Goal: Task Accomplishment & Management: Complete application form

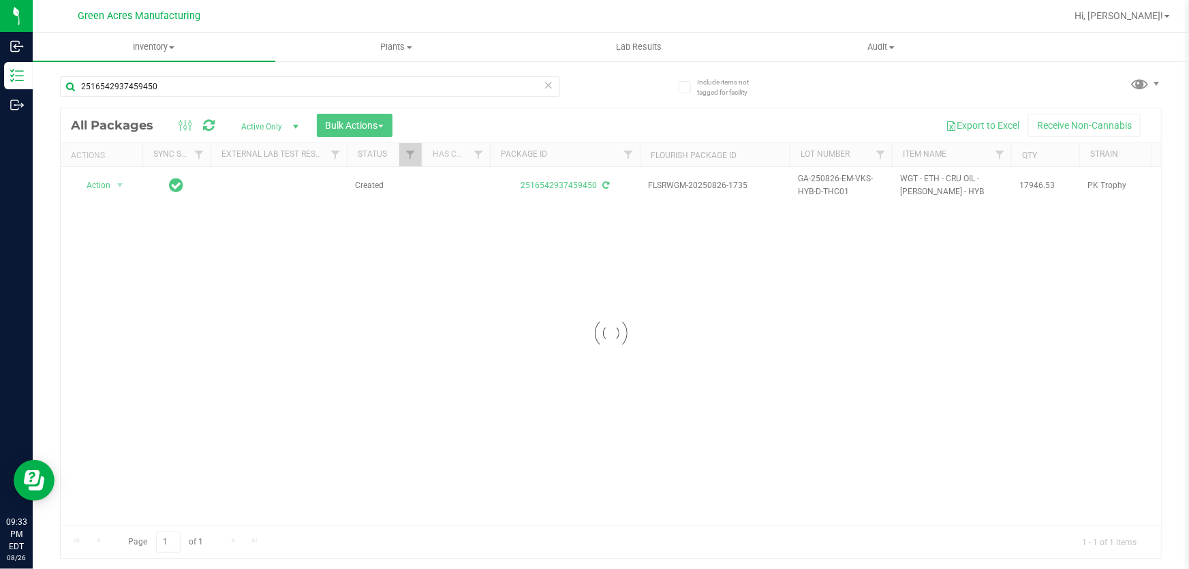
click at [866, 393] on div at bounding box center [611, 333] width 1101 height 450
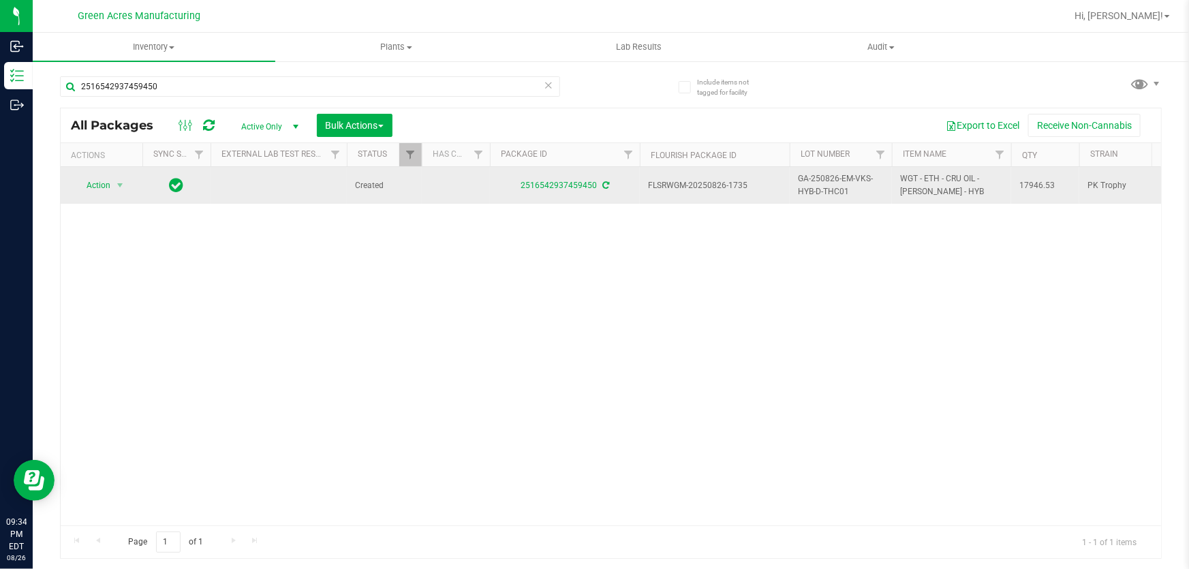
click at [91, 170] on td "Action Action Adjust qty Create package Edit attributes Global inventory Locate…" at bounding box center [102, 185] width 82 height 37
click at [104, 189] on span "Action" at bounding box center [92, 185] width 37 height 19
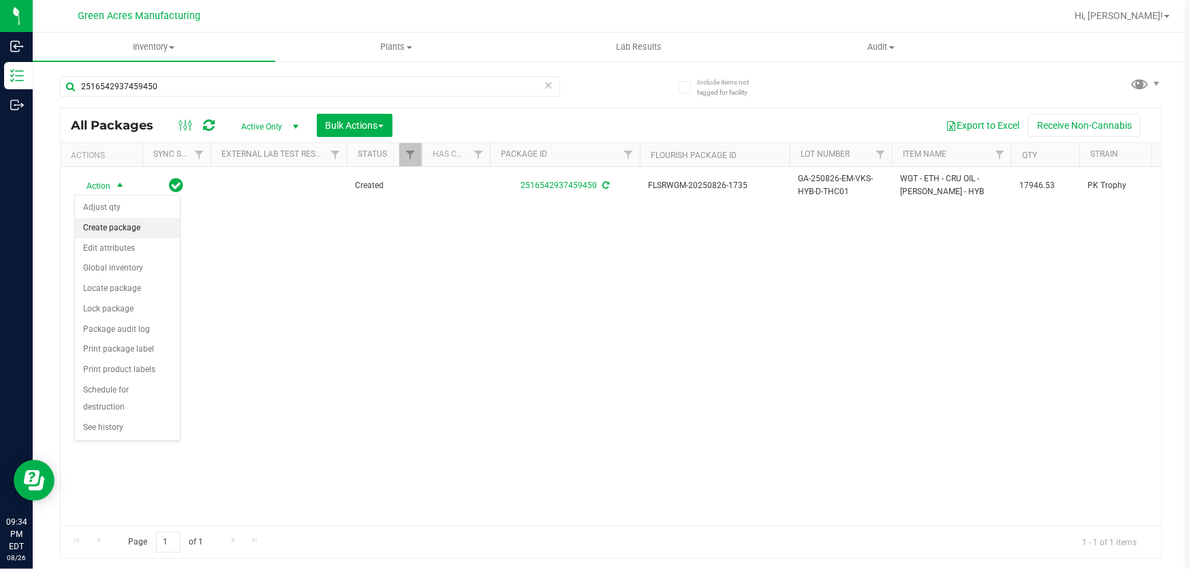
click at [163, 226] on li "Create package" at bounding box center [127, 228] width 105 height 20
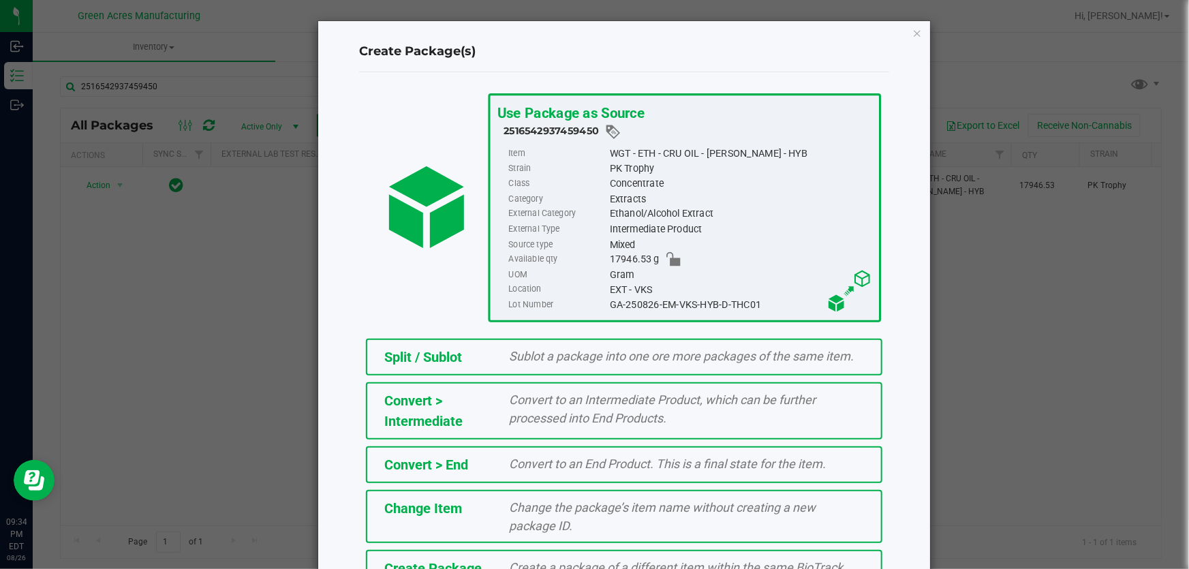
scroll to position [93, 0]
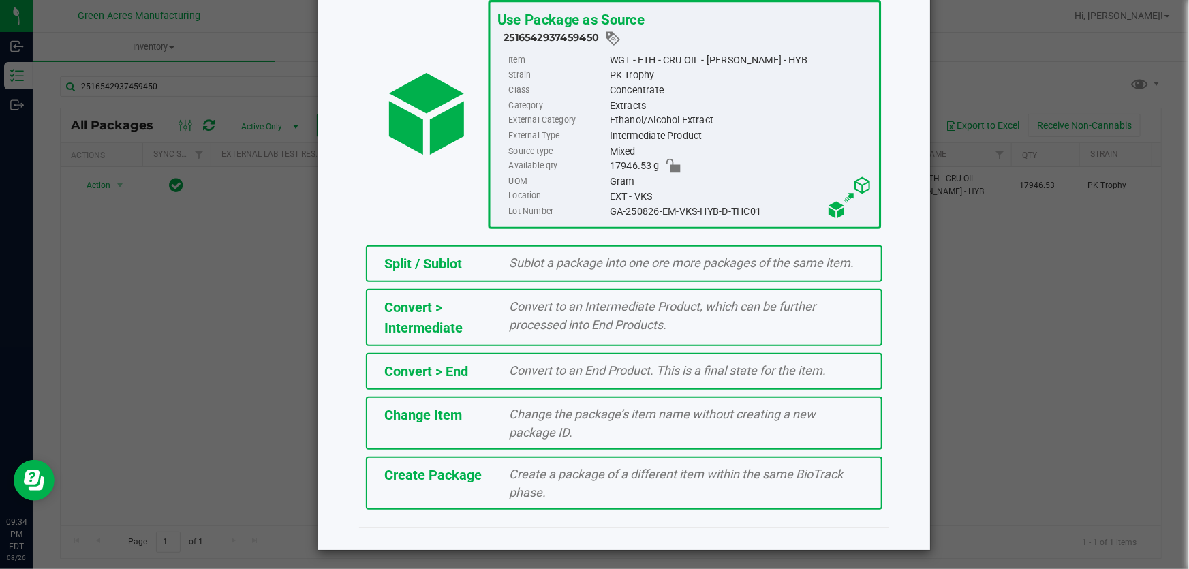
click at [591, 477] on span "Create a package of a different item within the same BioTrack phase." at bounding box center [677, 483] width 334 height 33
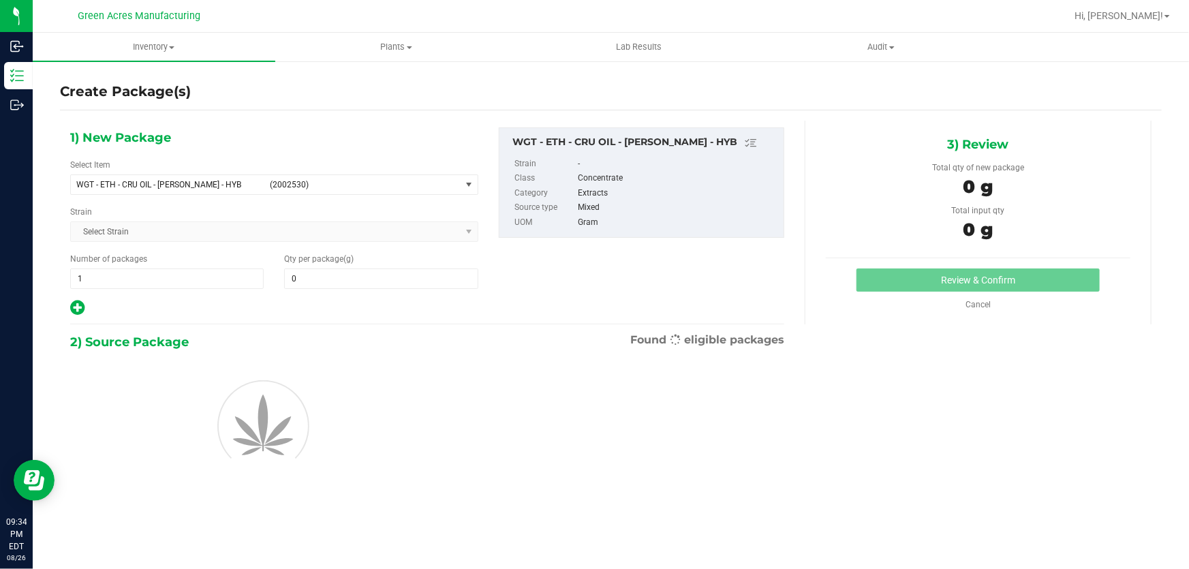
type input "0.0000"
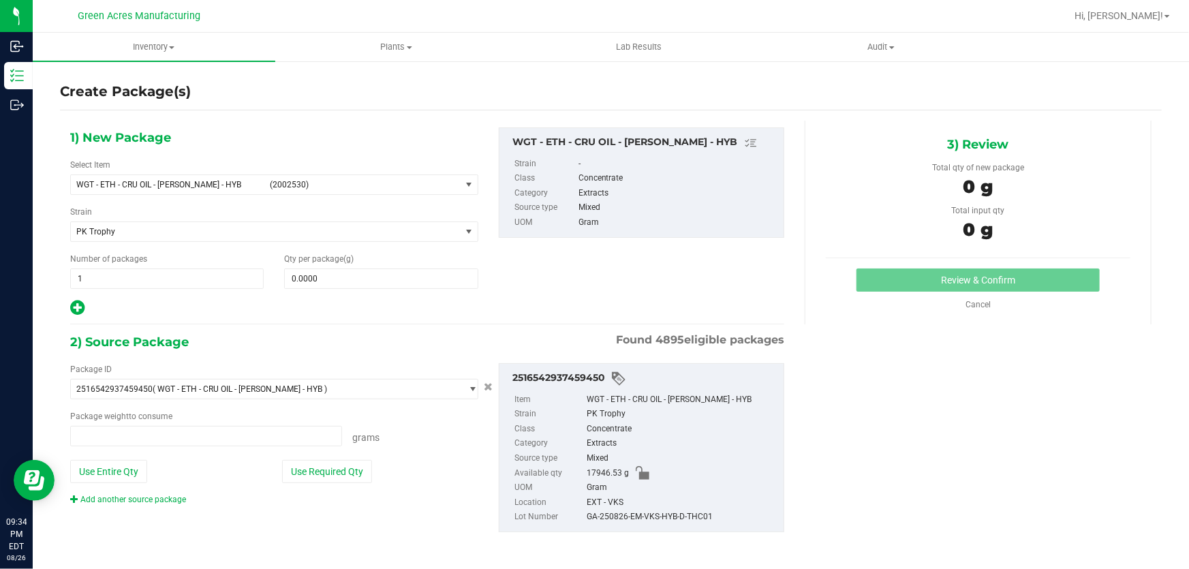
type input "0.0000 g"
click at [435, 189] on span "(2002530)" at bounding box center [362, 185] width 185 height 10
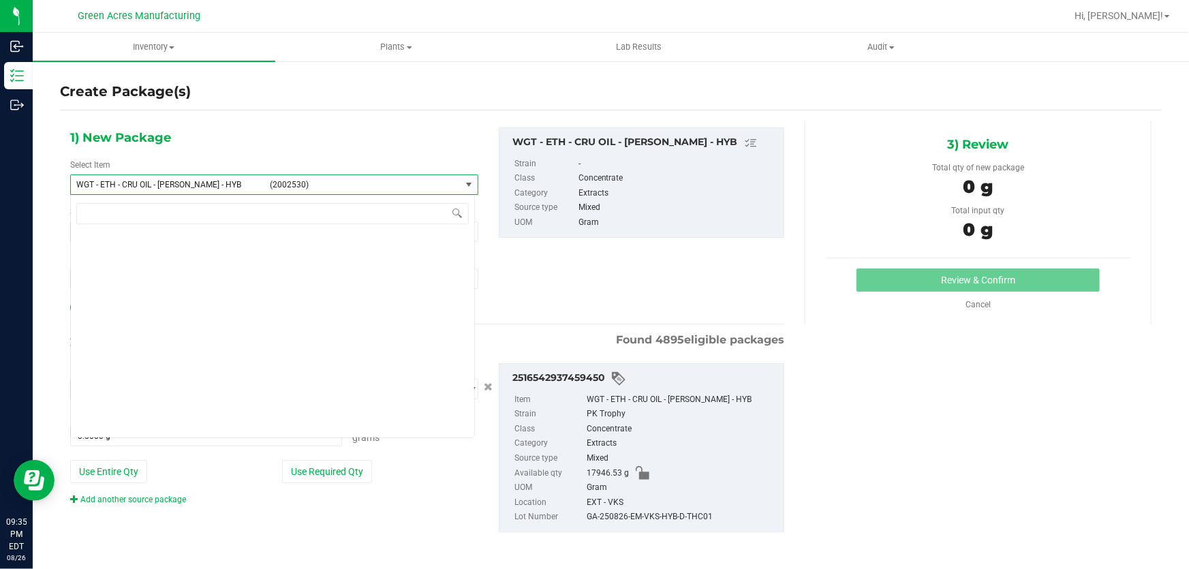
scroll to position [250623, 0]
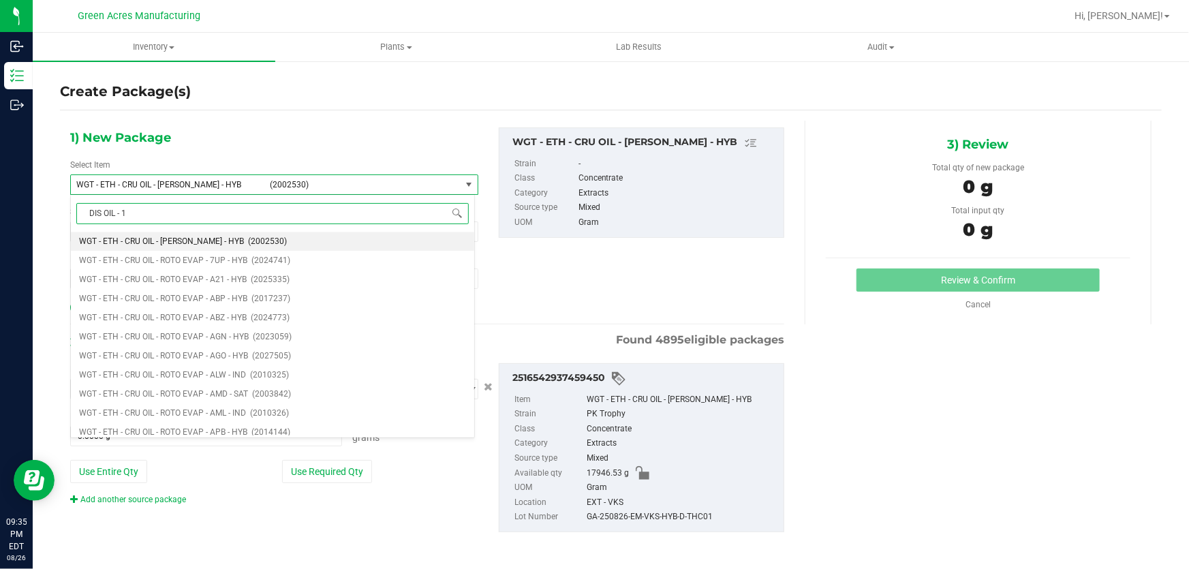
type input "DIS OIL - 1"
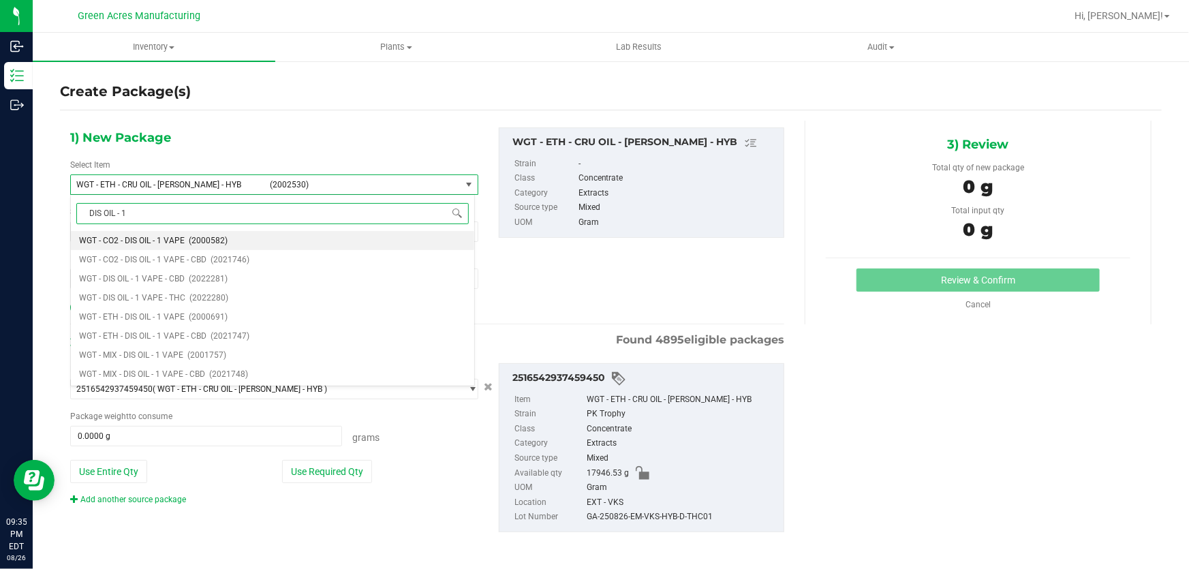
scroll to position [0, 0]
click at [183, 300] on span "WGT - DIS OIL - 1 VAPE - THC" at bounding box center [132, 298] width 106 height 10
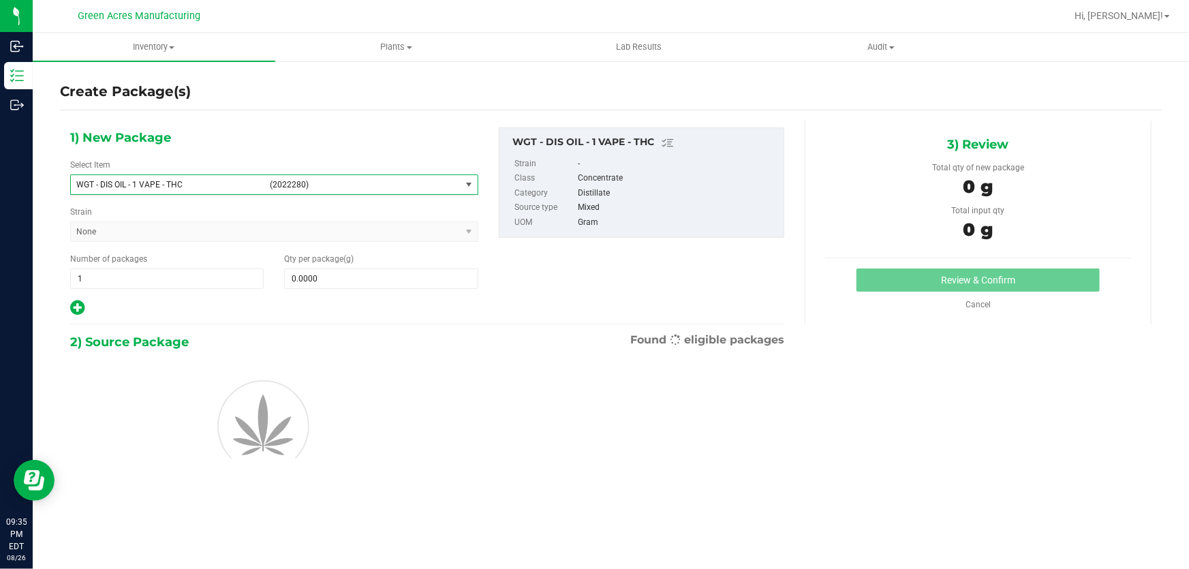
type input "0.0000"
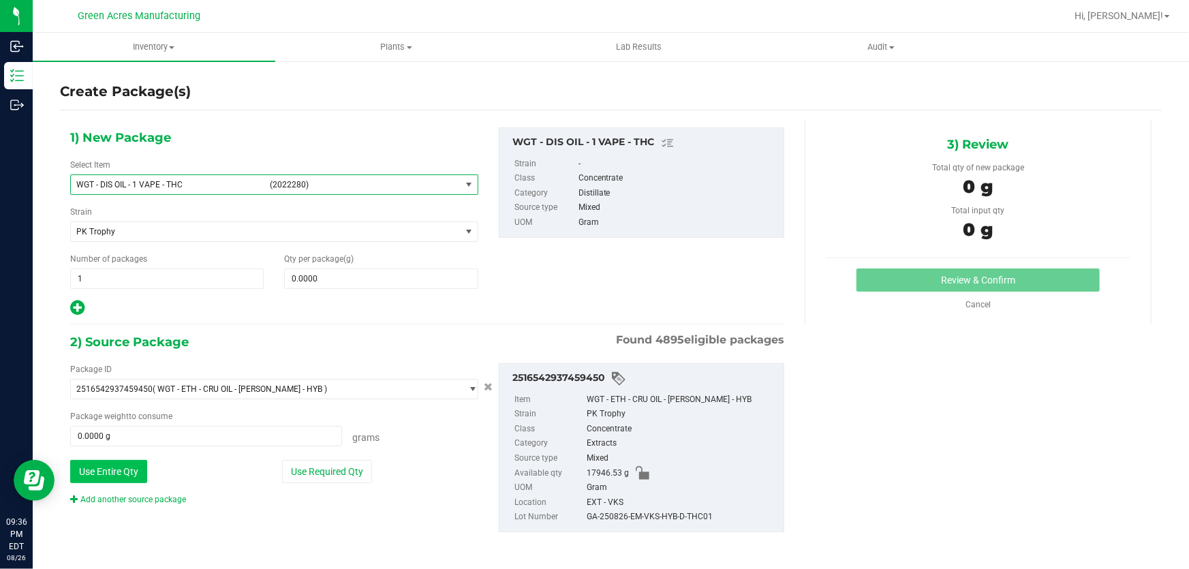
click at [117, 474] on button "Use Entire Qty" at bounding box center [108, 471] width 77 height 23
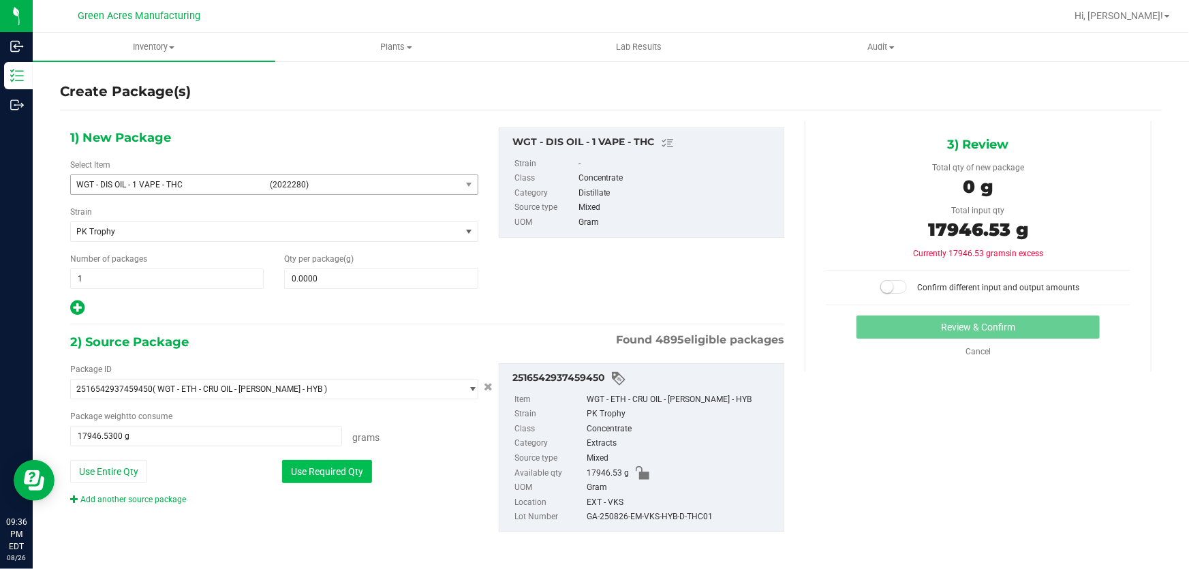
click at [325, 468] on button "Use Required Qty" at bounding box center [327, 471] width 90 height 23
type input "0.0000 g"
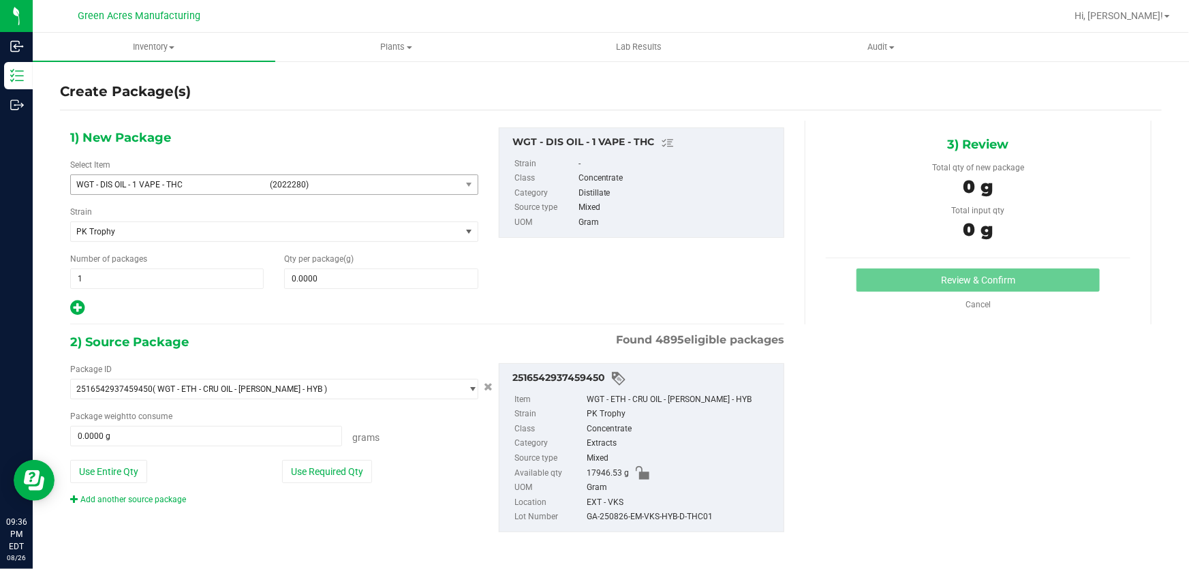
click at [384, 245] on div "1) New Package Select Item WGT - DIS OIL - 1 VAPE - THC (2022280) WGT - CO2 - W…" at bounding box center [274, 221] width 429 height 189
click at [377, 266] on div "Qty per package (g) 0.0000 0" at bounding box center [381, 271] width 214 height 36
click at [375, 271] on span at bounding box center [381, 279] width 194 height 20
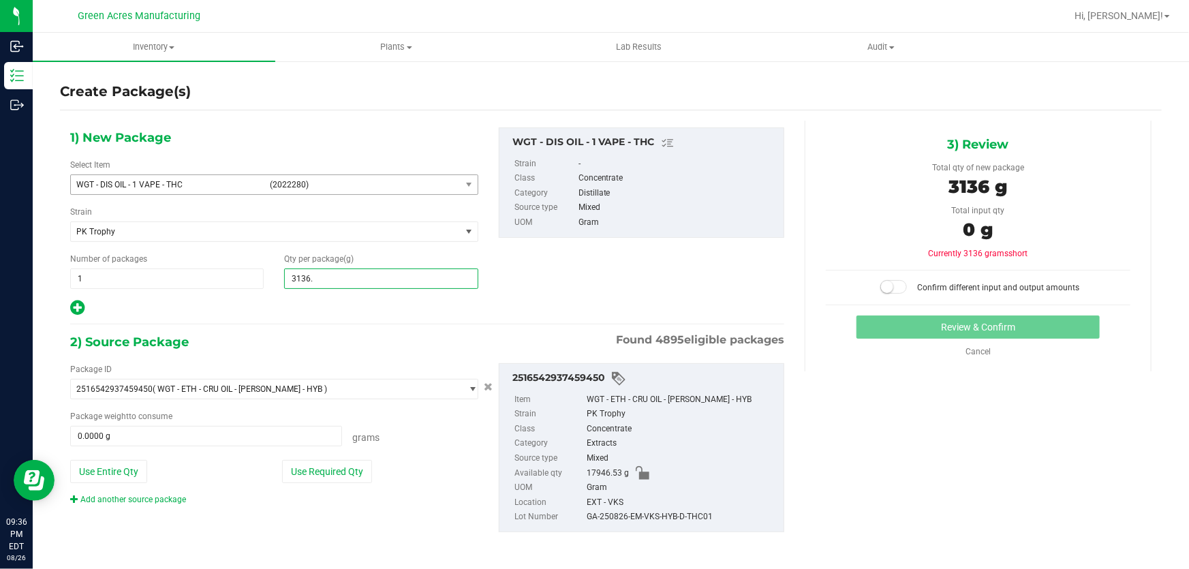
type input "3136.3"
type input "3,136.3000"
click at [348, 481] on button "Use Required Qty" at bounding box center [327, 471] width 90 height 23
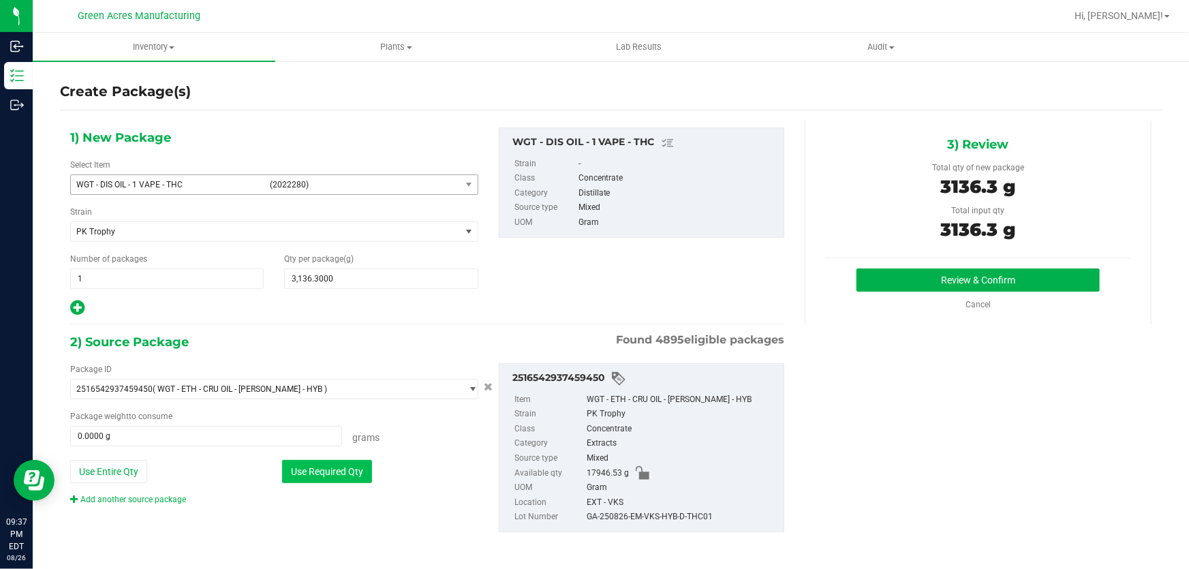
type input "3136.3000 g"
click at [936, 281] on button "Review & Confirm" at bounding box center [979, 280] width 244 height 23
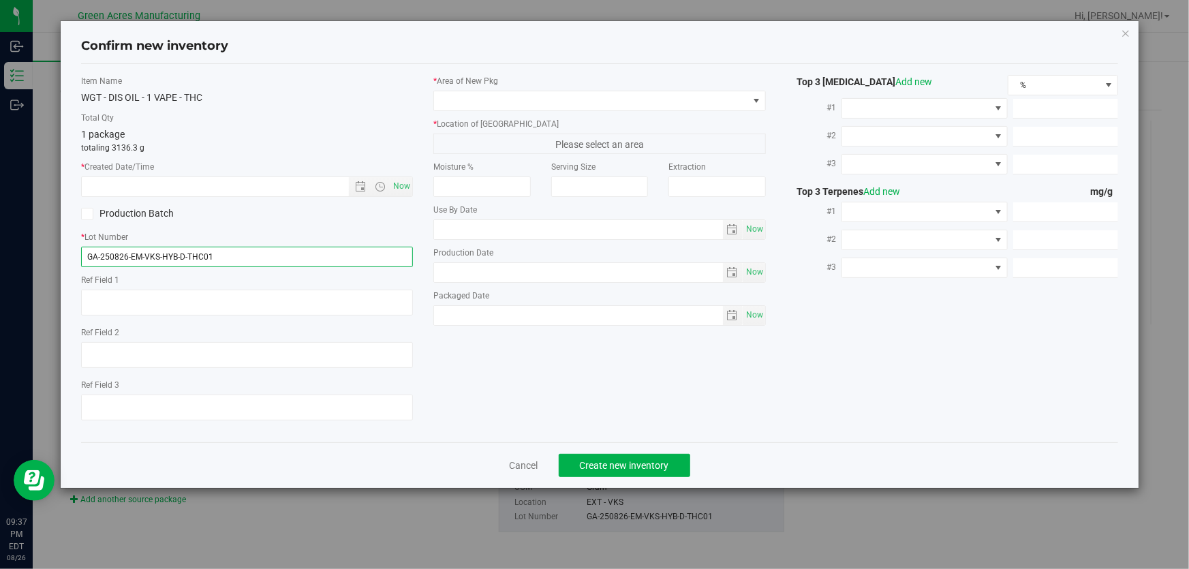
click at [313, 259] on input "GA-250826-EM-VKS-HYB-D-THC01" at bounding box center [247, 257] width 332 height 20
type input "GA-250826-EM-VKS-HYB-D-THC01-D1D"
click at [400, 181] on span "Now" at bounding box center [402, 187] width 23 height 20
type input "[DATE] 9:37 PM"
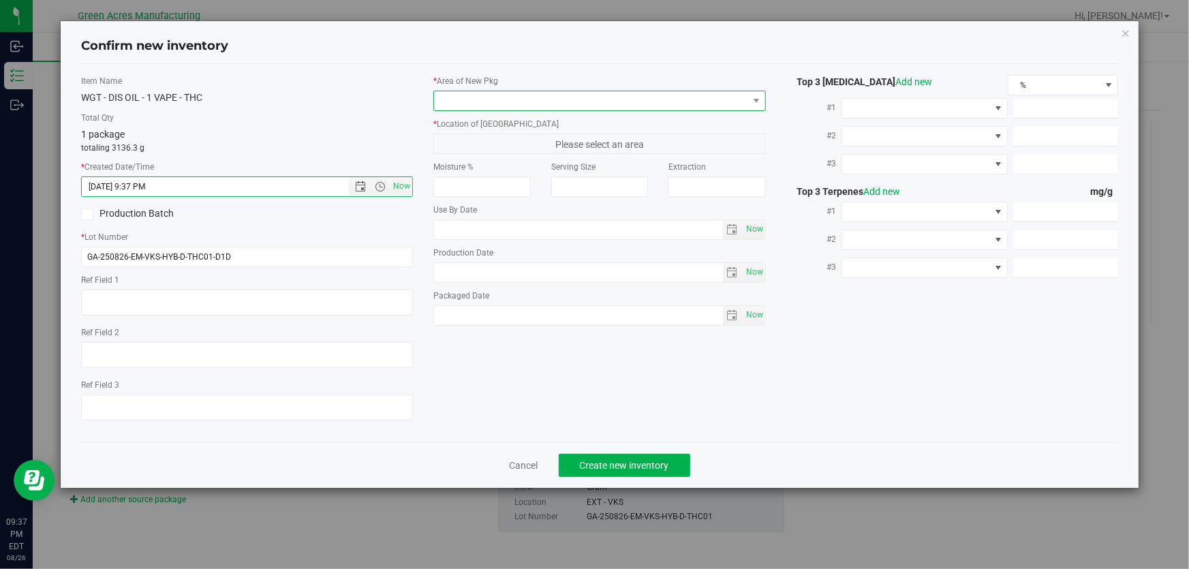
click at [584, 99] on span at bounding box center [590, 100] width 313 height 19
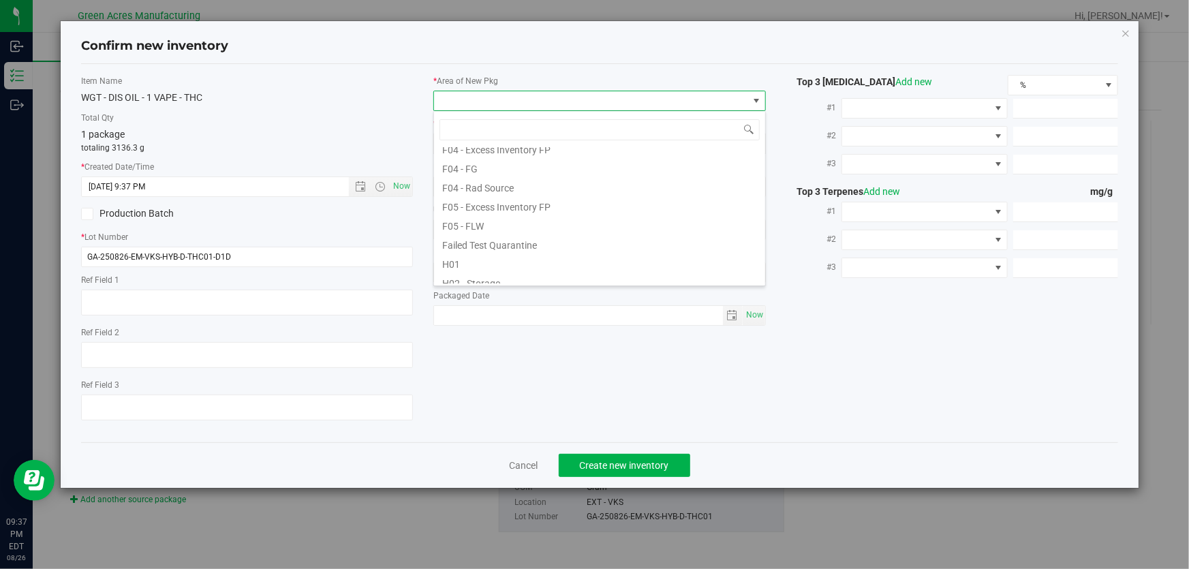
scroll to position [185, 0]
click at [526, 273] on li "L03 - EXT" at bounding box center [599, 276] width 331 height 19
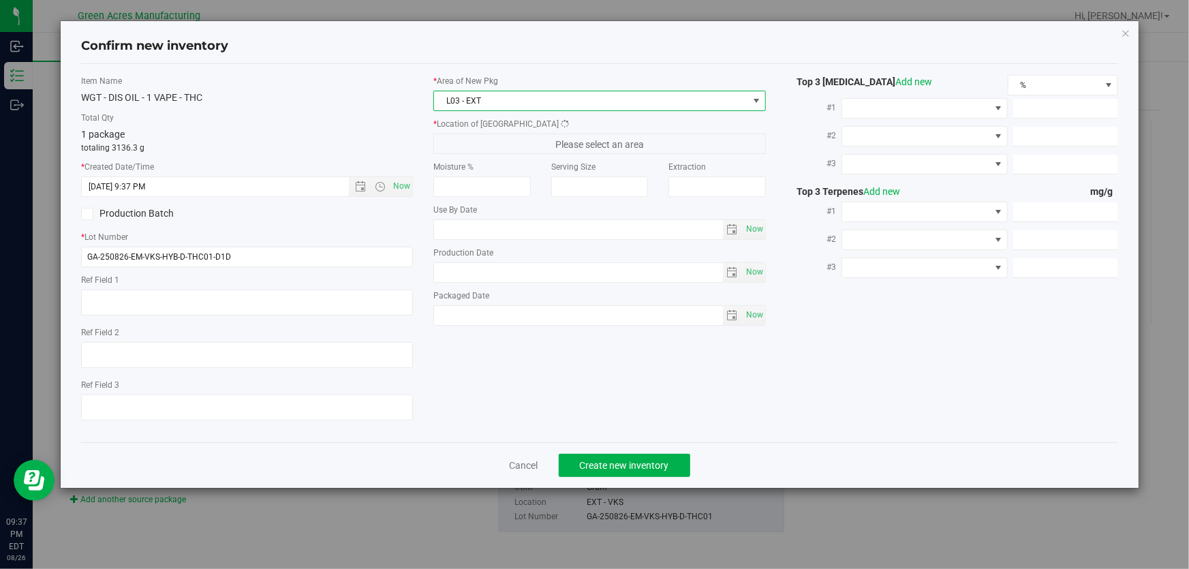
click at [572, 139] on span "Please select an area" at bounding box center [599, 144] width 332 height 20
click at [572, 139] on span "EXT - Dehydrator 1" at bounding box center [590, 143] width 313 height 19
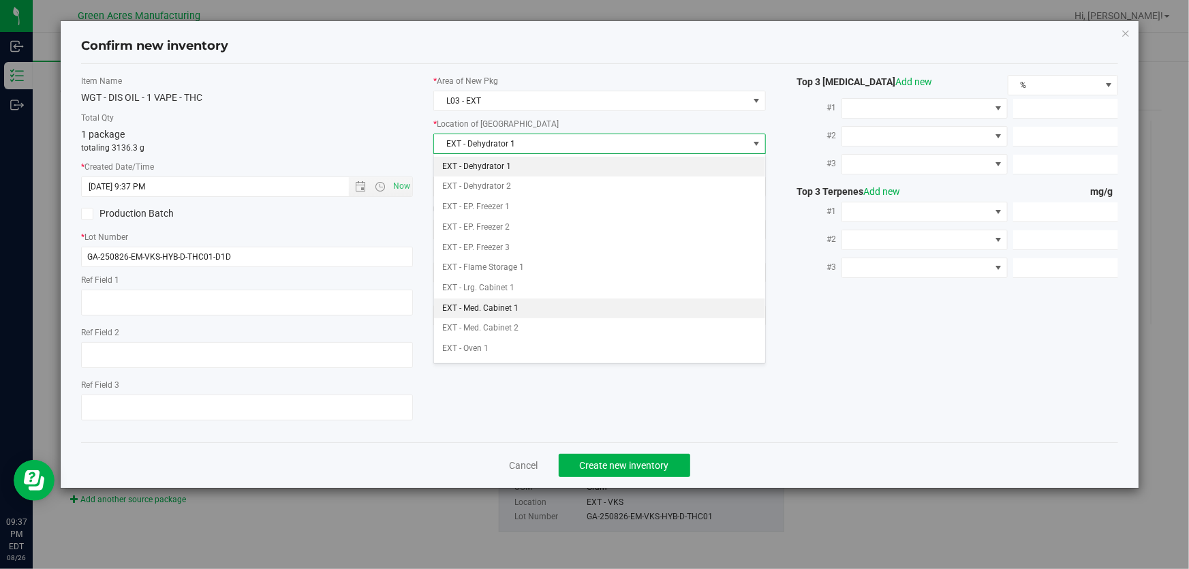
click at [519, 312] on li "EXT - Med. Cabinet 1" at bounding box center [599, 308] width 331 height 20
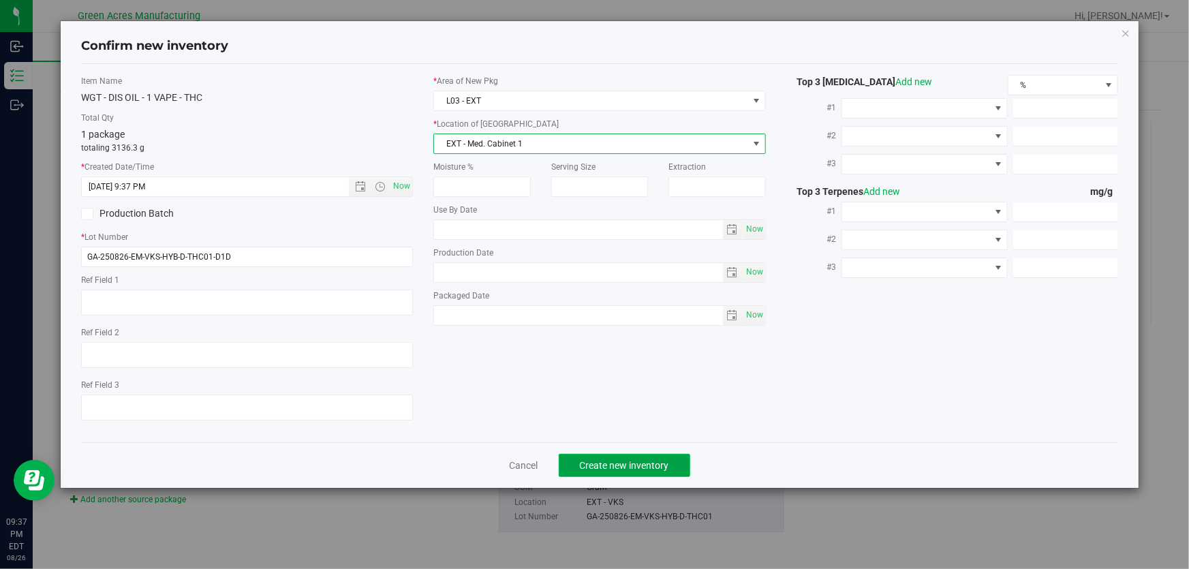
click at [624, 468] on span "Create new inventory" at bounding box center [624, 465] width 89 height 11
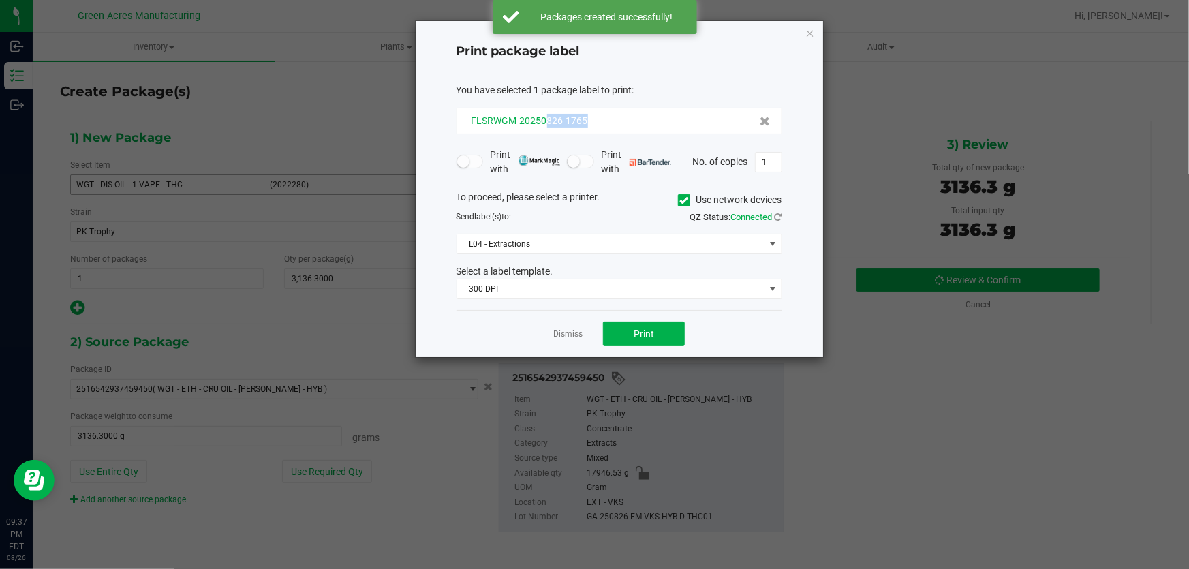
drag, startPoint x: 606, startPoint y: 119, endPoint x: 547, endPoint y: 126, distance: 59.0
click at [547, 126] on div "FLSRWGM-20250826-1765" at bounding box center [619, 121] width 303 height 14
copy span "826-1765"
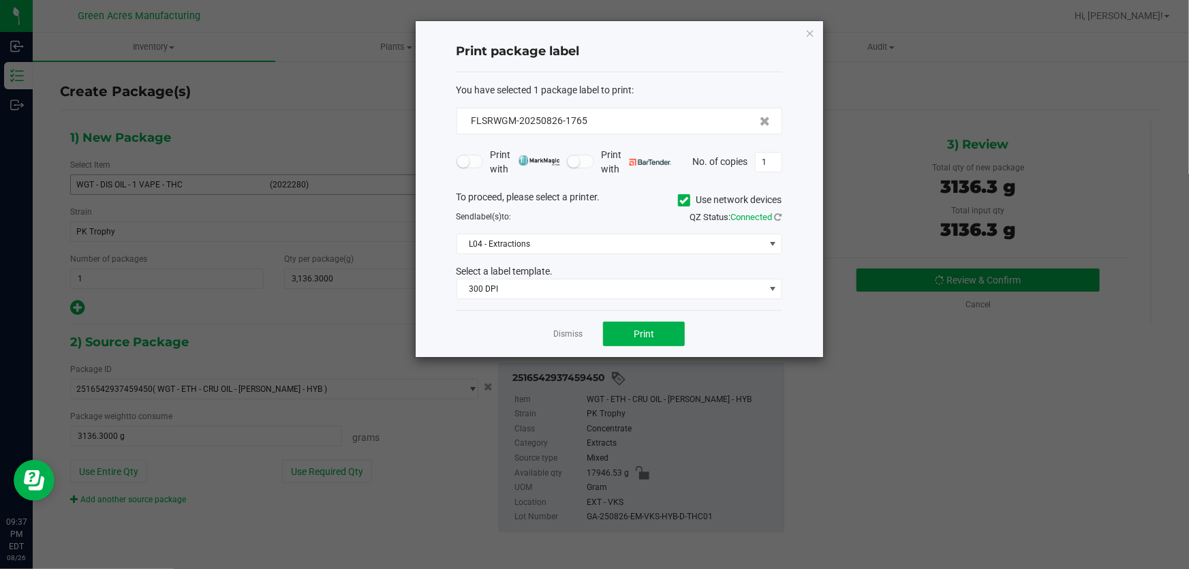
click at [470, 320] on div "Dismiss Print" at bounding box center [620, 333] width 326 height 47
click at [639, 336] on span "Print" at bounding box center [644, 333] width 20 height 11
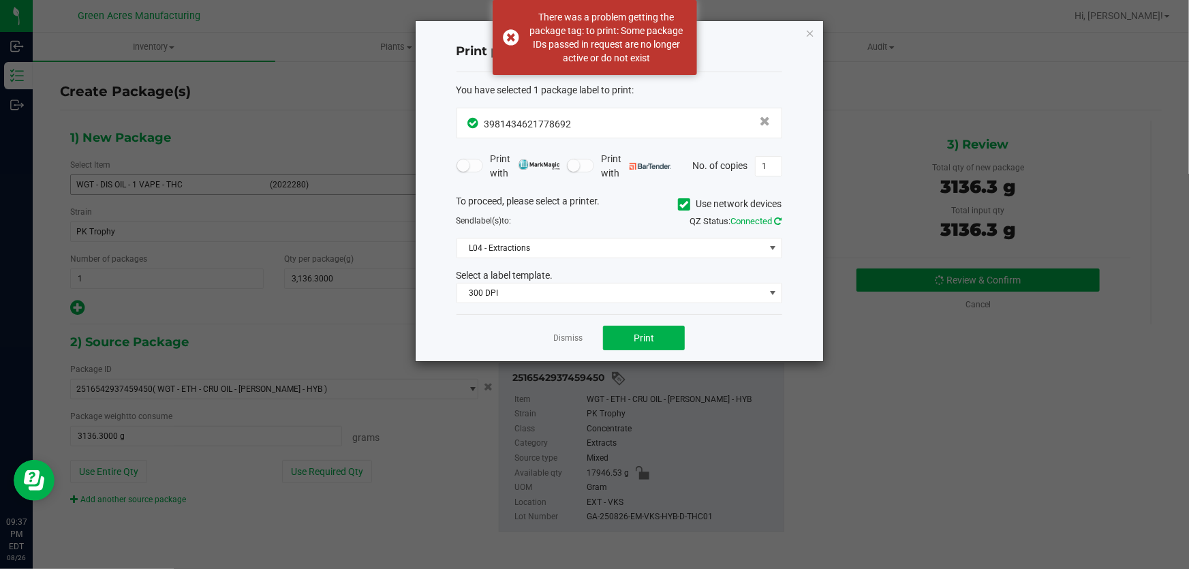
click at [780, 223] on icon at bounding box center [778, 221] width 7 height 9
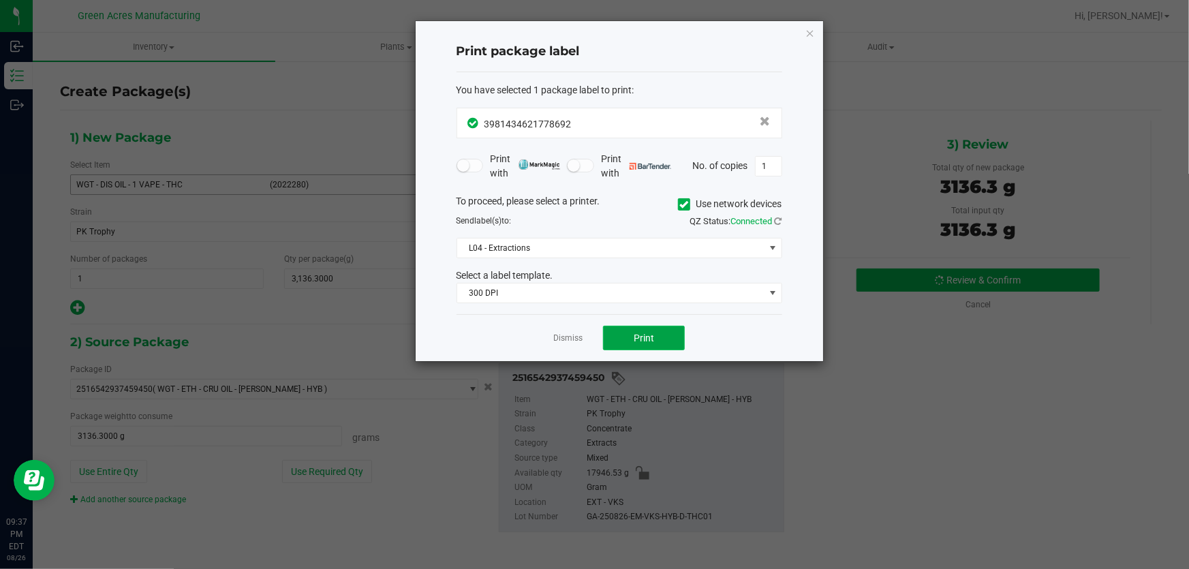
click at [654, 345] on button "Print" at bounding box center [644, 338] width 82 height 25
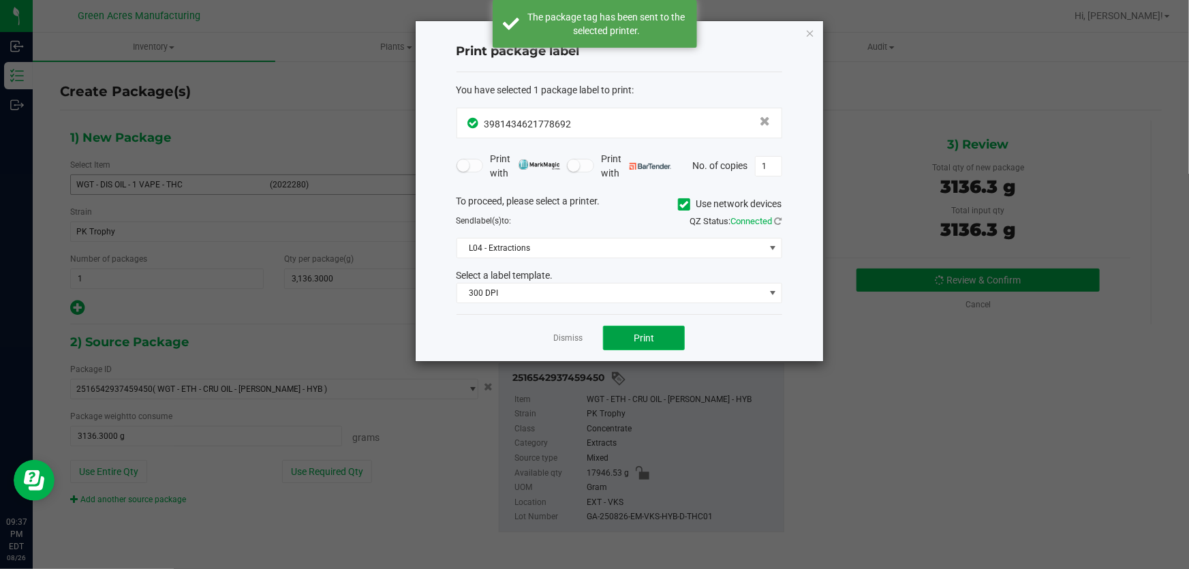
click at [654, 345] on button "Print" at bounding box center [644, 338] width 82 height 25
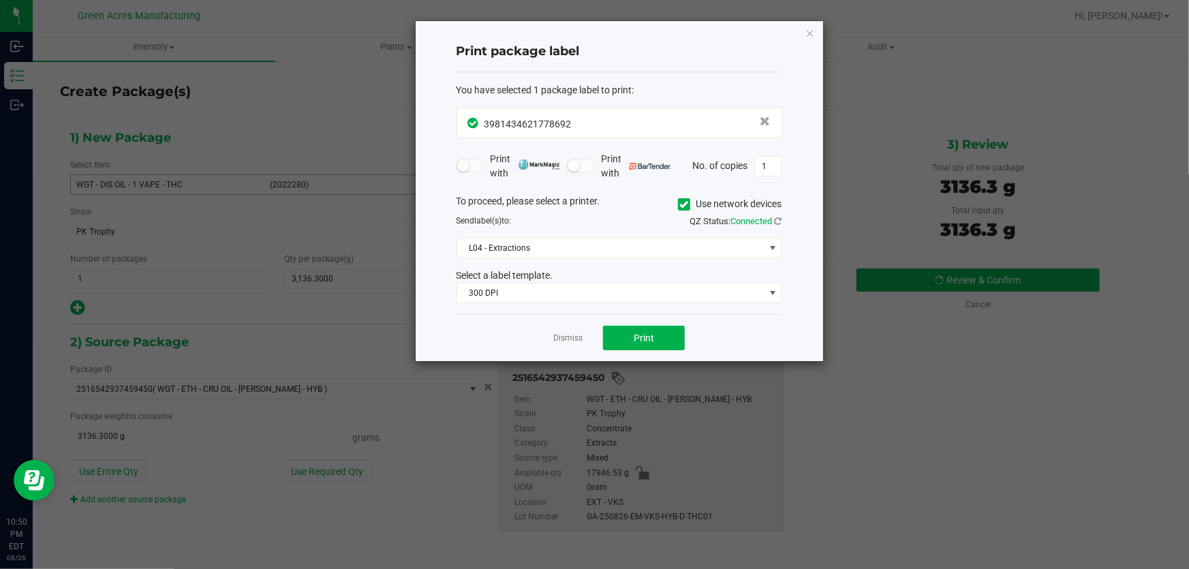
click at [91, 451] on ngb-modal-window "Print package label You have selected 1 package label to print : 39814346217786…" at bounding box center [594, 284] width 1189 height 569
click at [570, 338] on link "Dismiss" at bounding box center [567, 339] width 29 height 12
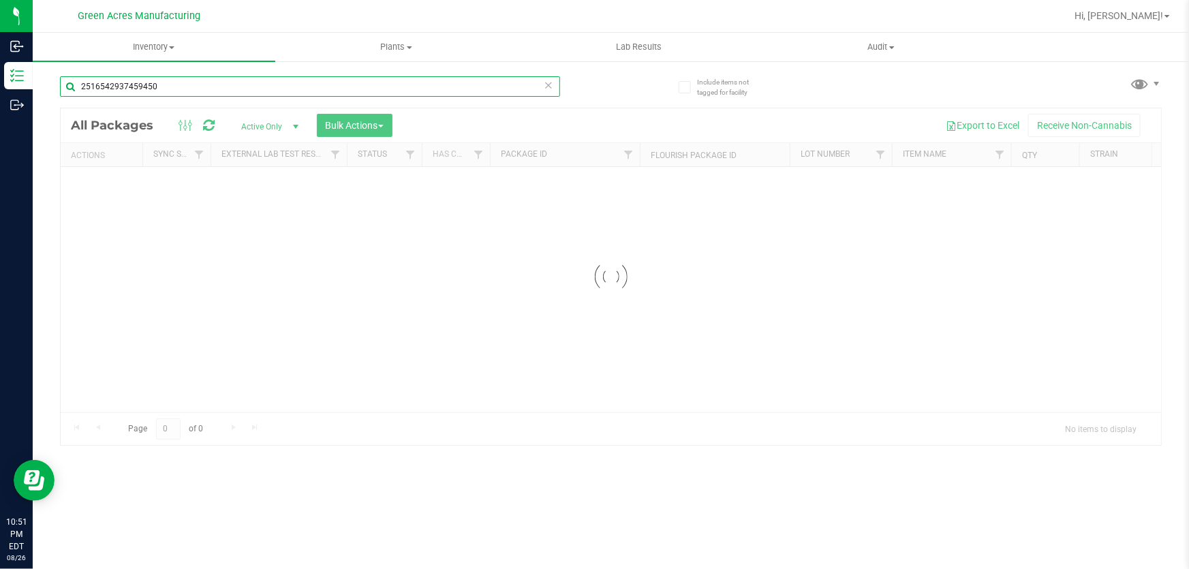
click at [222, 82] on input "2516542937459450" at bounding box center [310, 86] width 500 height 20
click at [221, 82] on input "2516542937459450" at bounding box center [310, 86] width 500 height 20
click at [283, 80] on input "2516542937459450" at bounding box center [310, 86] width 500 height 20
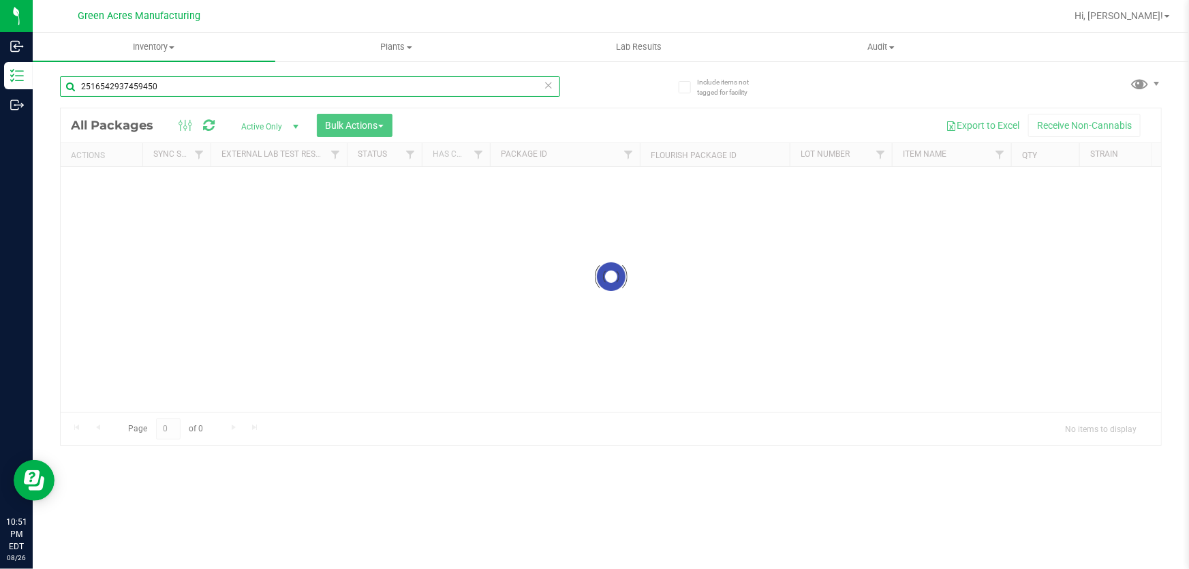
click at [281, 82] on input "2516542937459450" at bounding box center [310, 86] width 500 height 20
paste input "GA-250826-EM-VKS-HYB-D-THC01"
type input "GA-250826-EM-VKS-HYB-D-THC01"
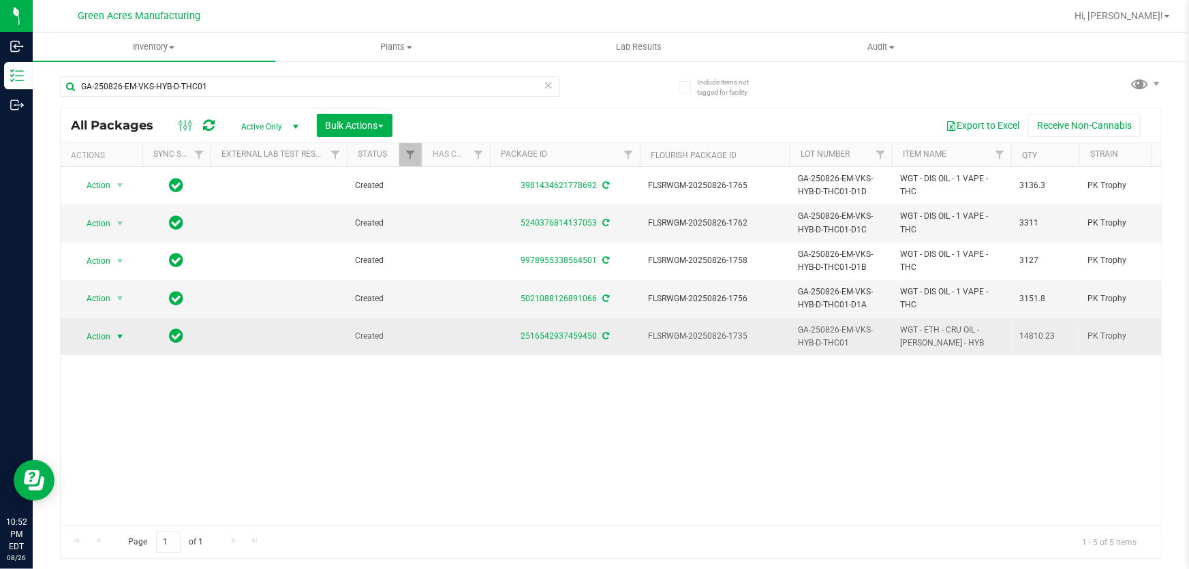
click at [99, 335] on span "Action" at bounding box center [92, 336] width 37 height 19
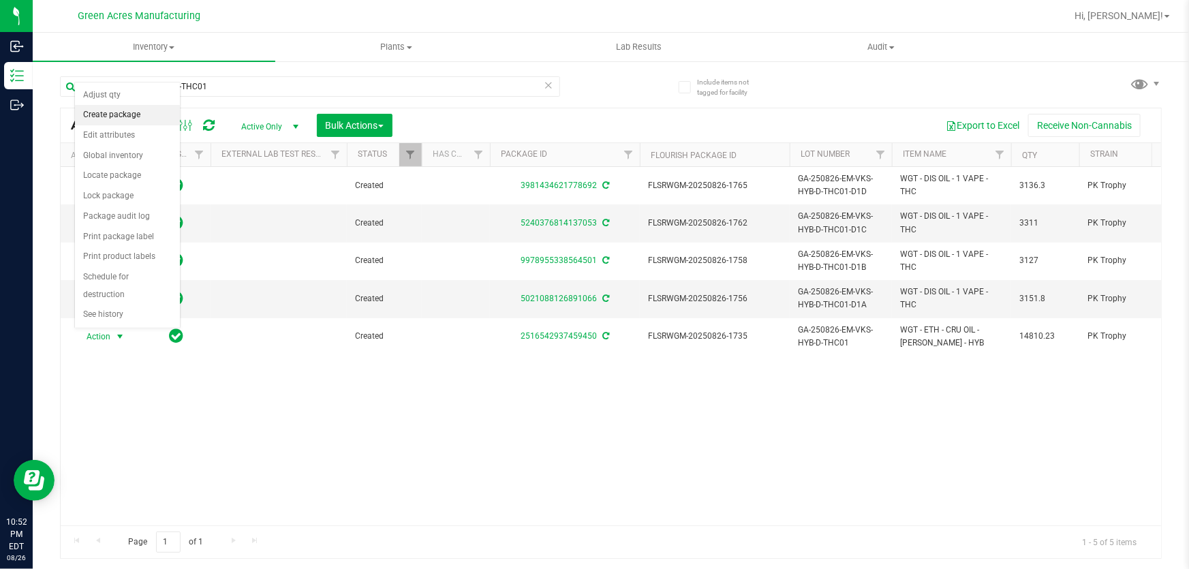
click at [123, 117] on li "Create package" at bounding box center [127, 115] width 105 height 20
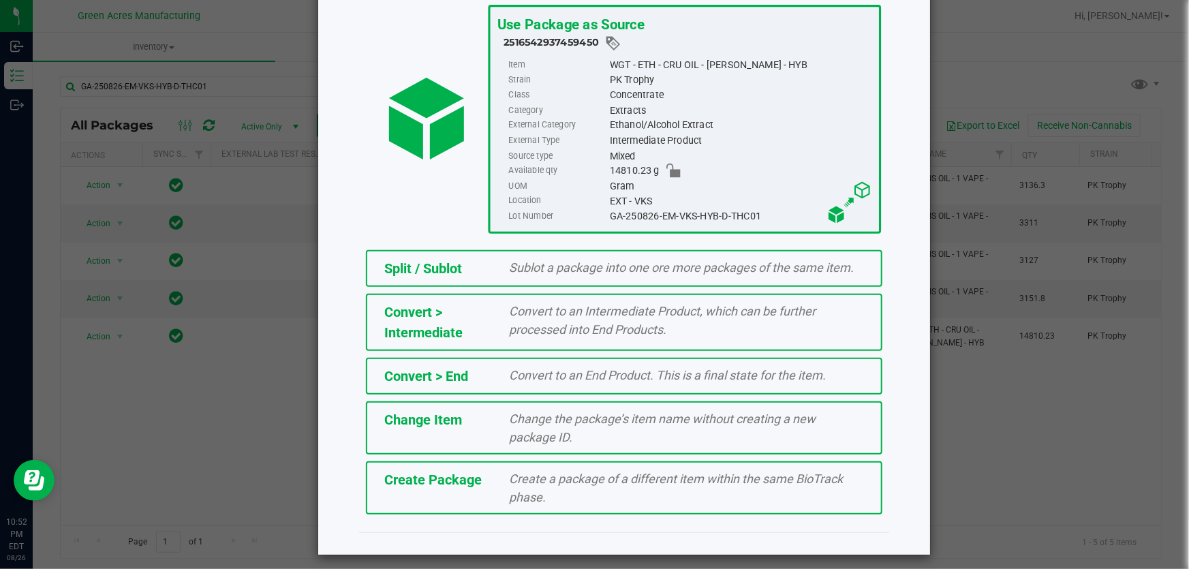
scroll to position [93, 0]
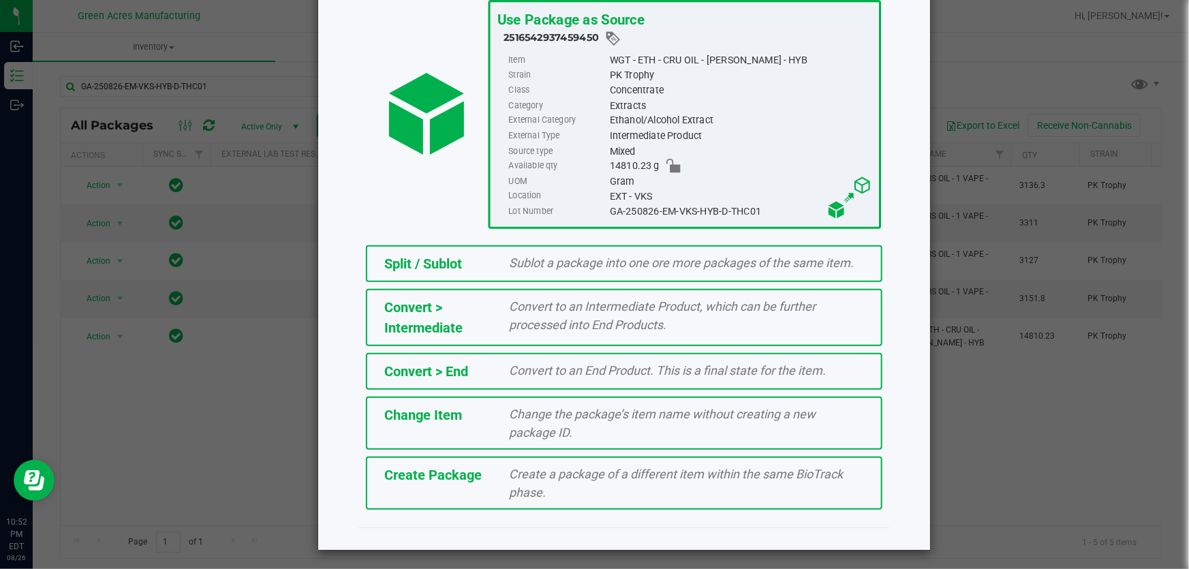
click at [552, 471] on span "Create a package of a different item within the same BioTrack phase." at bounding box center [677, 483] width 334 height 33
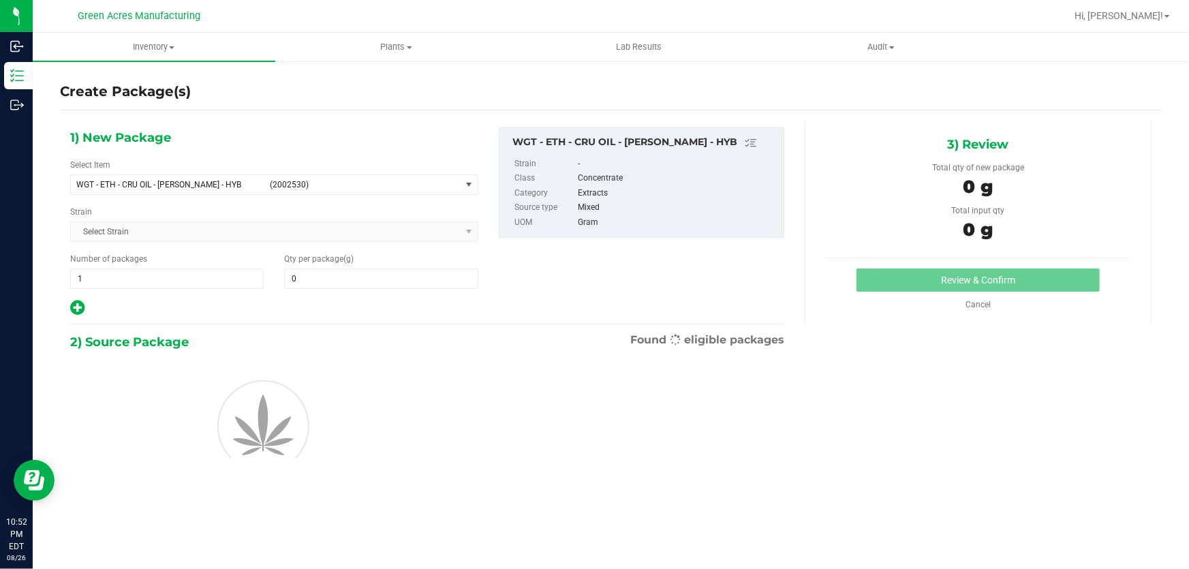
type input "0.0000"
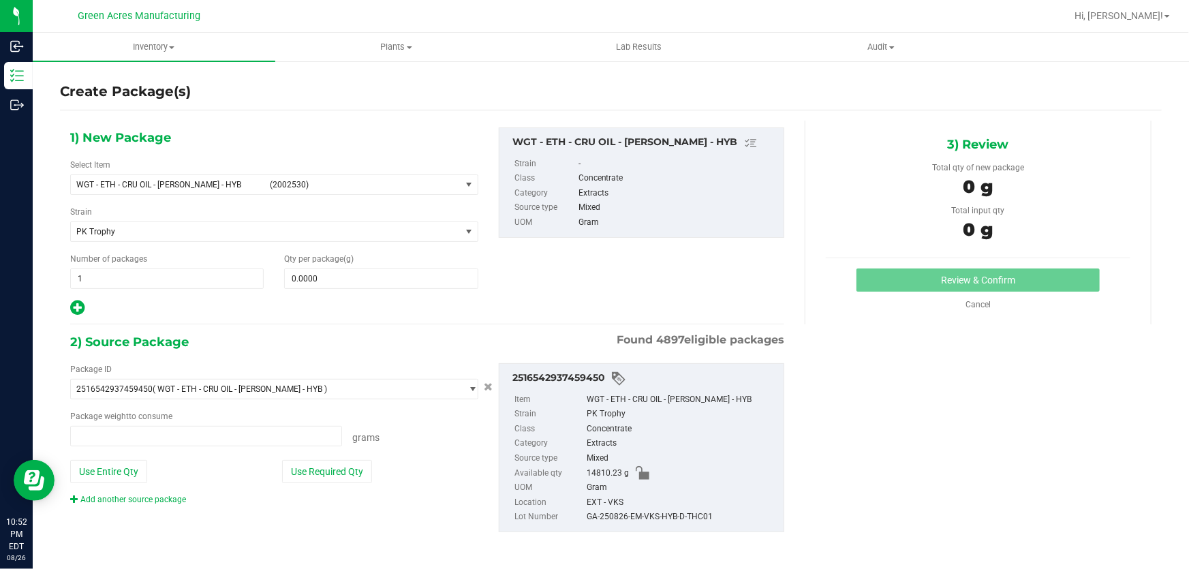
type input "0.0000 g"
click at [254, 177] on span "WGT - ETH - CRU OIL - [PERSON_NAME] - HYB (2002530)" at bounding box center [266, 184] width 390 height 19
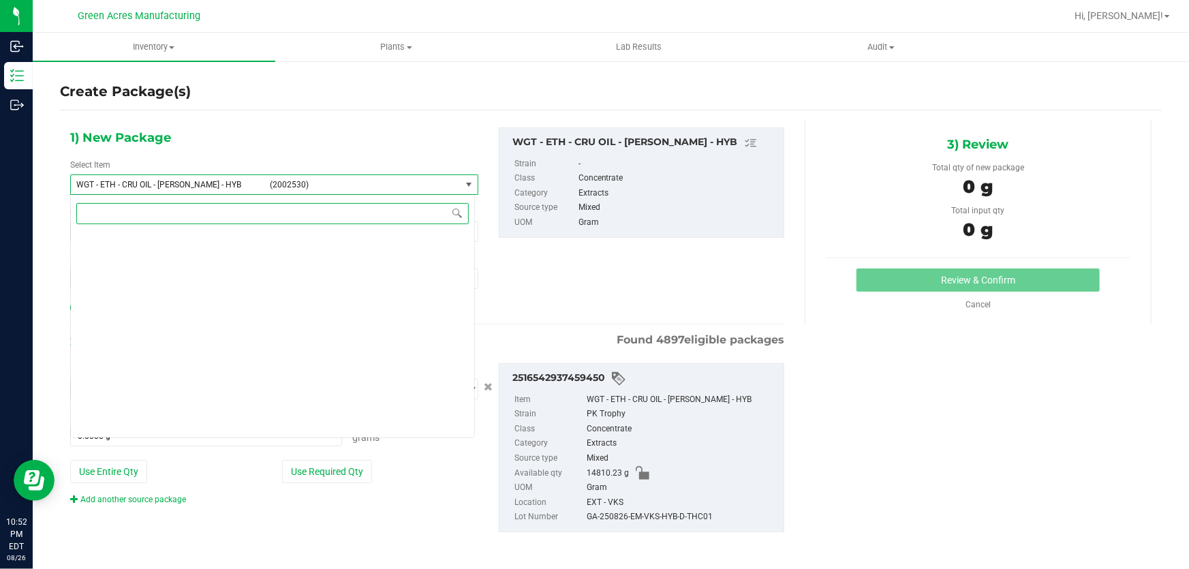
scroll to position [250623, 0]
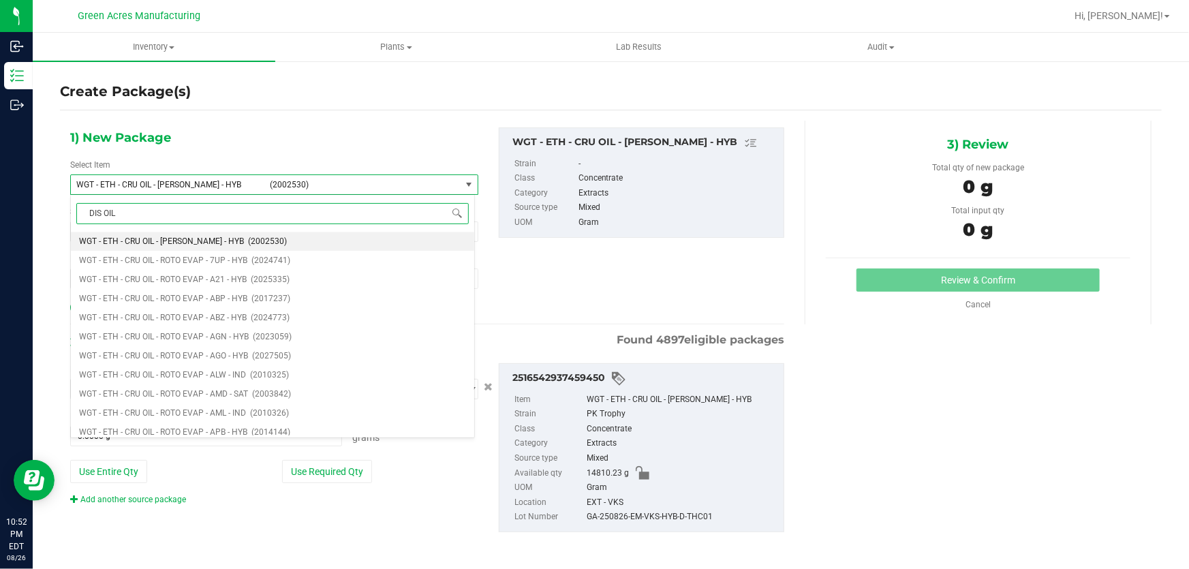
type input "DIS OIL"
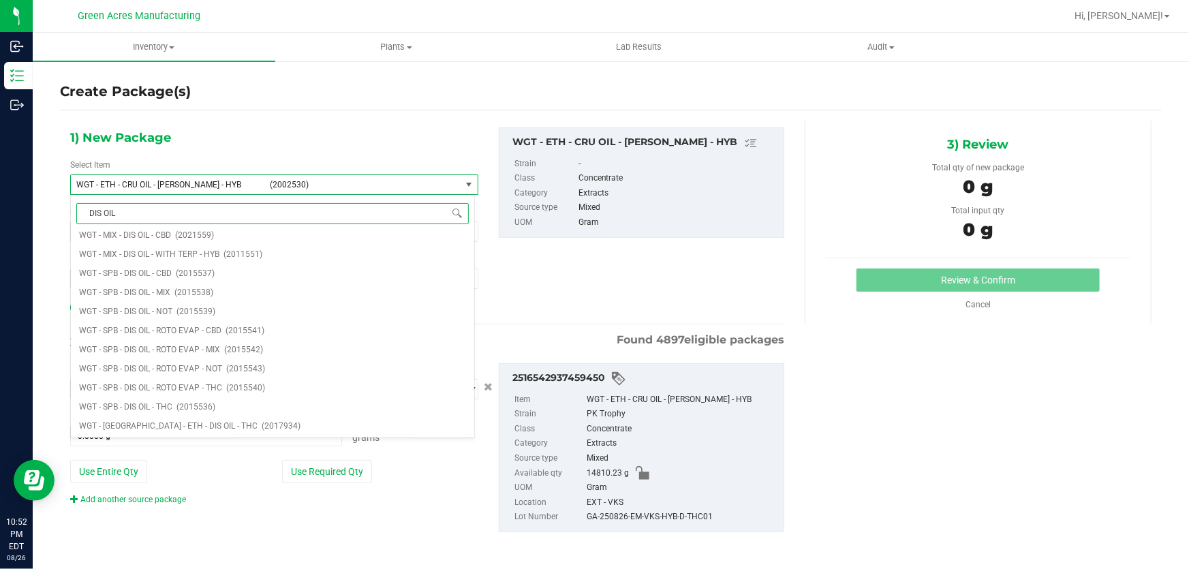
scroll to position [0, 0]
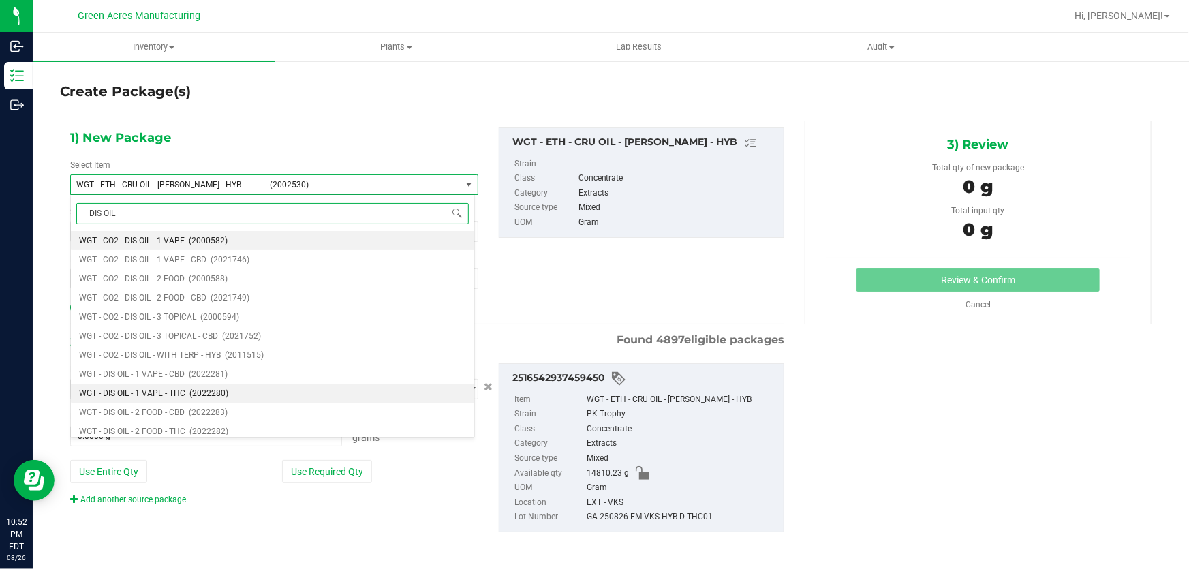
click at [174, 393] on span "WGT - DIS OIL - 1 VAPE - THC" at bounding box center [132, 393] width 106 height 10
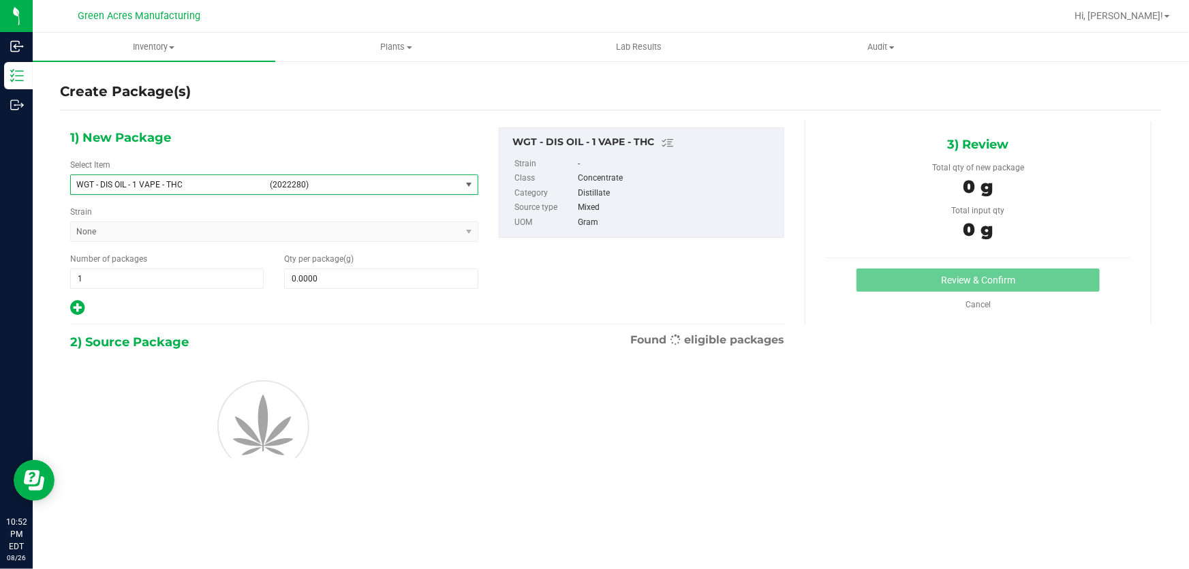
type input "0.0000"
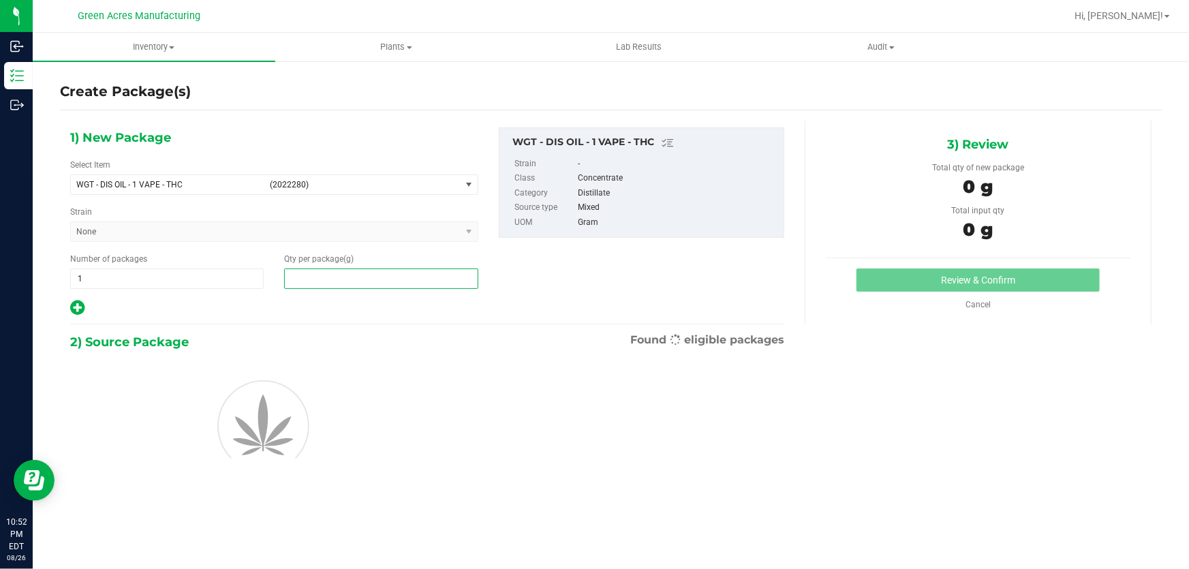
click at [367, 284] on span at bounding box center [381, 279] width 194 height 20
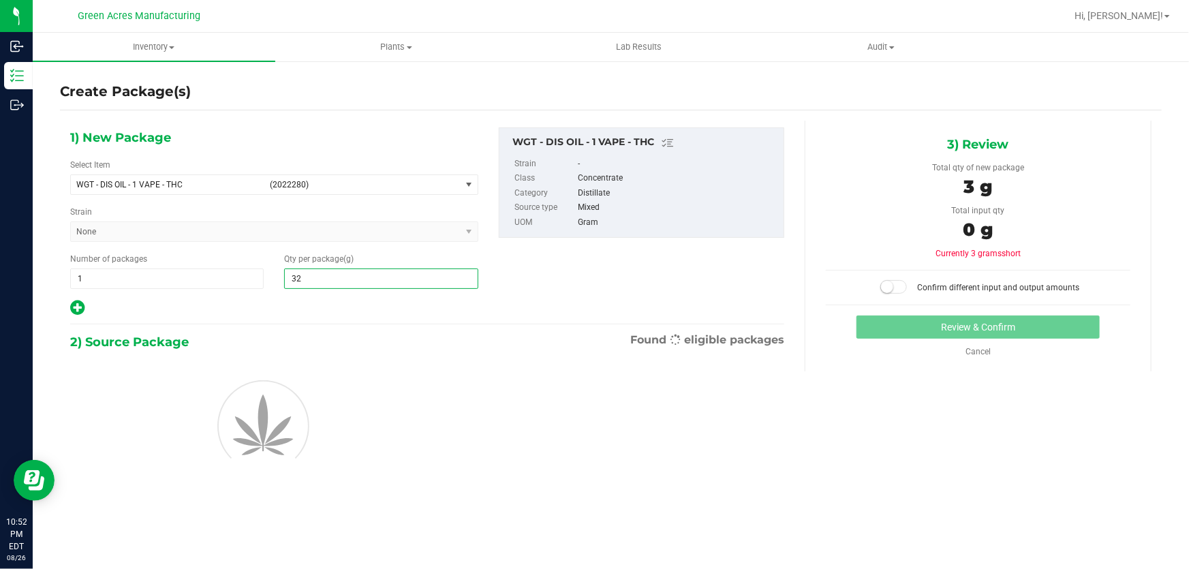
type input "322"
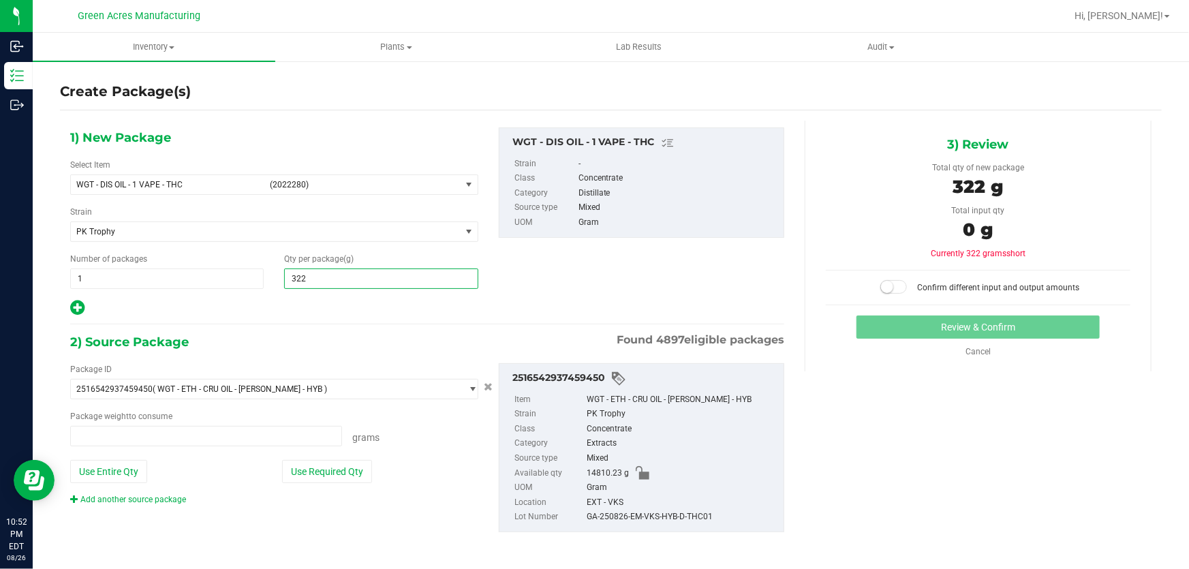
type input "0.0000 g"
type input "3229.7"
type input "3,229.7000"
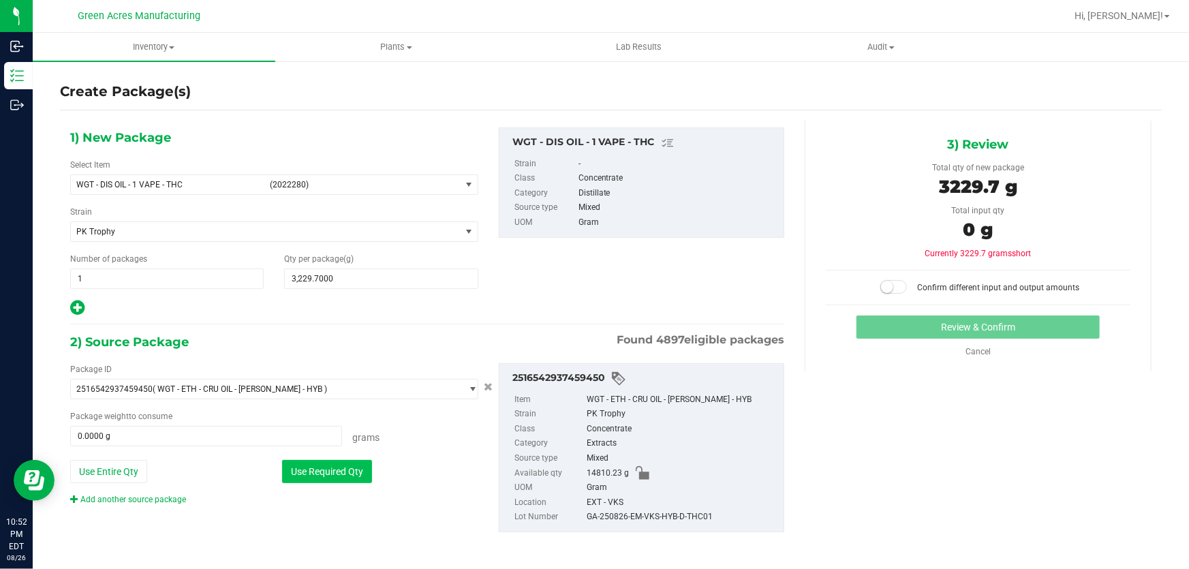
click at [311, 468] on button "Use Required Qty" at bounding box center [327, 471] width 90 height 23
type input "3229.7000 g"
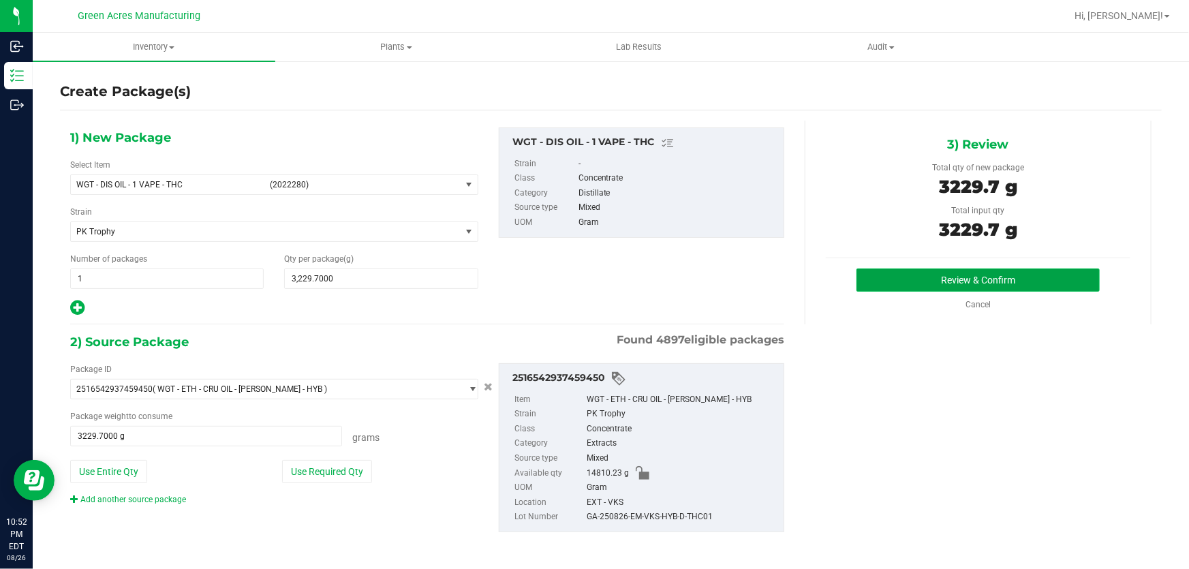
click at [967, 283] on button "Review & Confirm" at bounding box center [979, 280] width 244 height 23
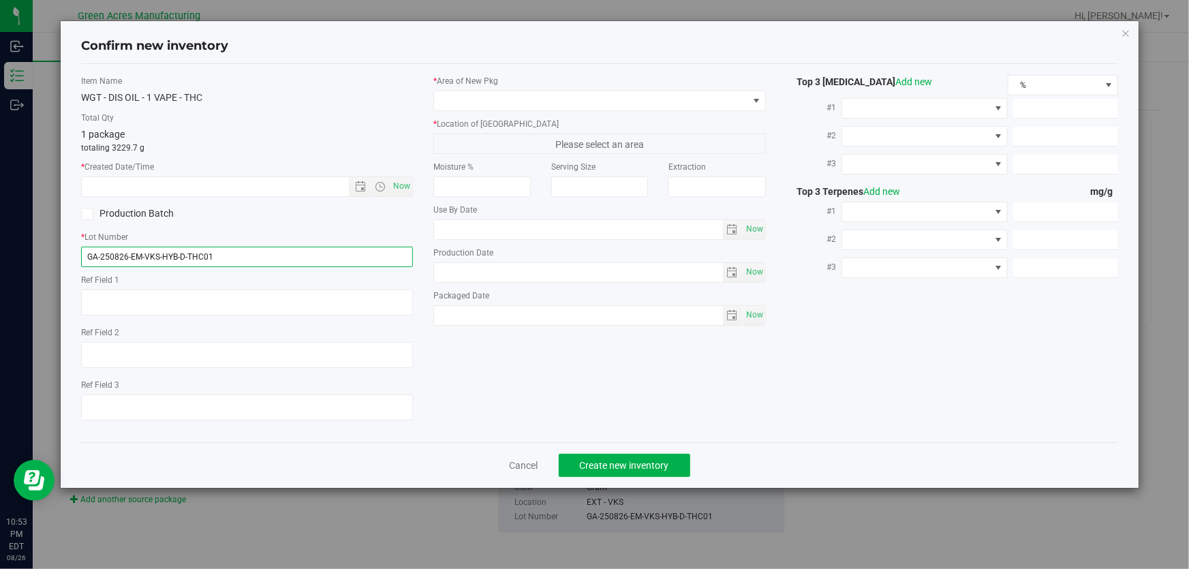
click at [343, 247] on input "GA-250826-EM-VKS-HYB-D-THC01" at bounding box center [247, 257] width 332 height 20
type input "GA-250826-EM-VKS-HYB-D-THC01-D1E"
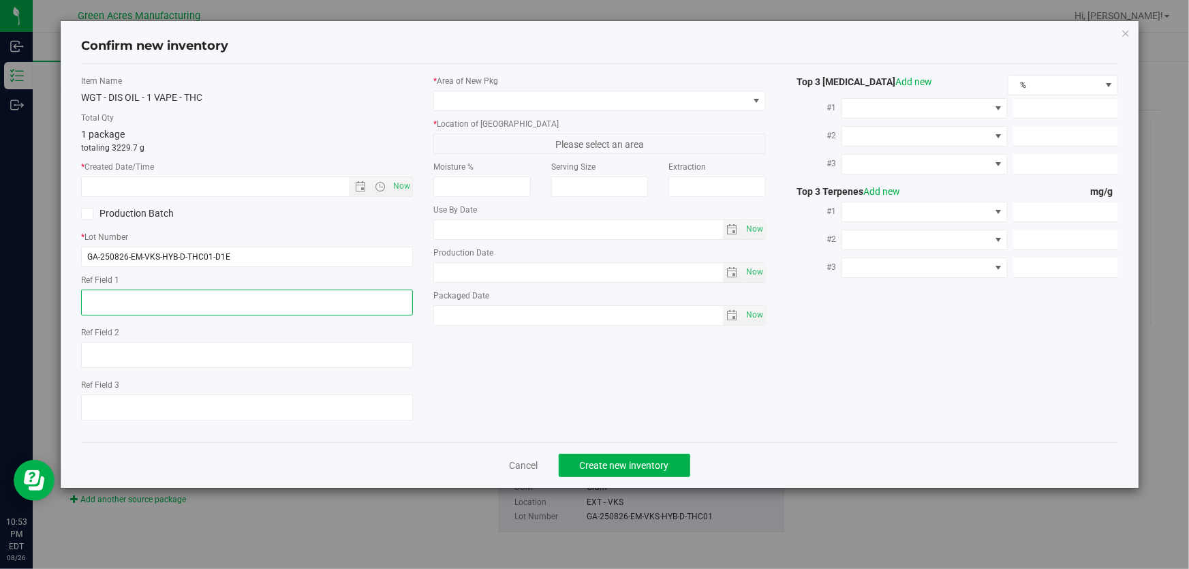
click at [320, 304] on textarea at bounding box center [247, 303] width 332 height 26
type textarea "D1E"
click at [410, 185] on span "Now" at bounding box center [402, 187] width 23 height 20
type input "[DATE] 10:53 PM"
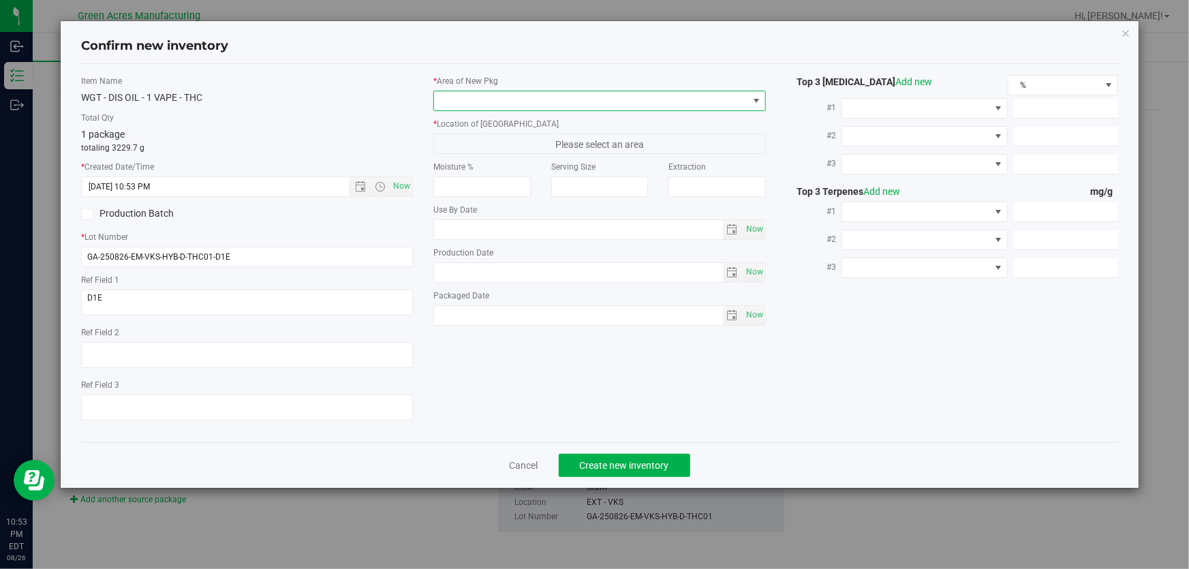
click at [463, 101] on span at bounding box center [590, 100] width 313 height 19
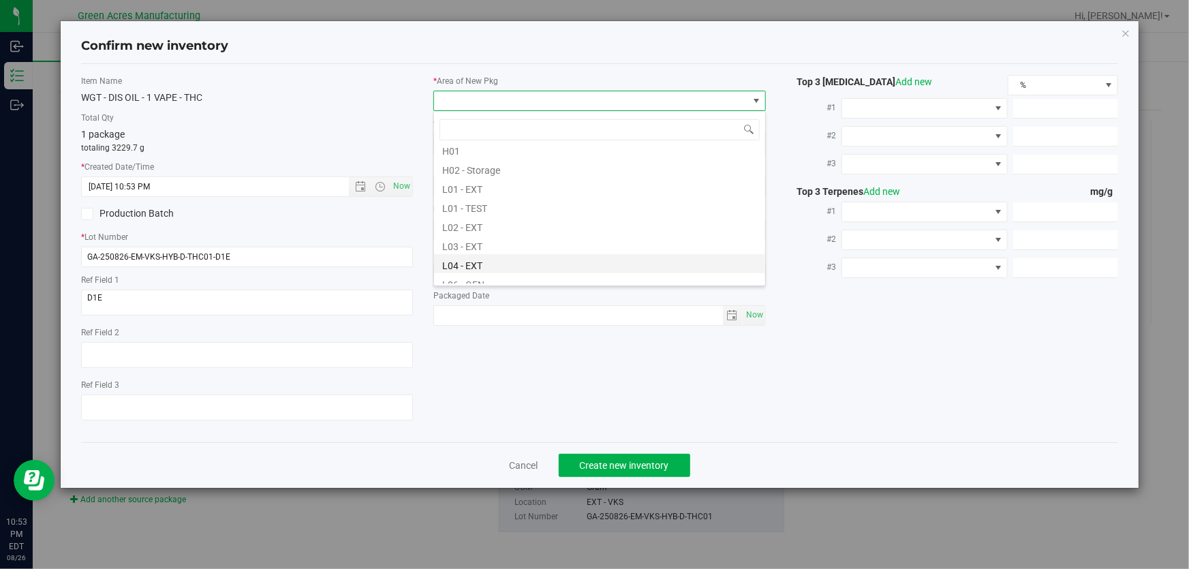
scroll to position [247, 0]
click at [493, 218] on li "L03 - EXT" at bounding box center [599, 214] width 331 height 19
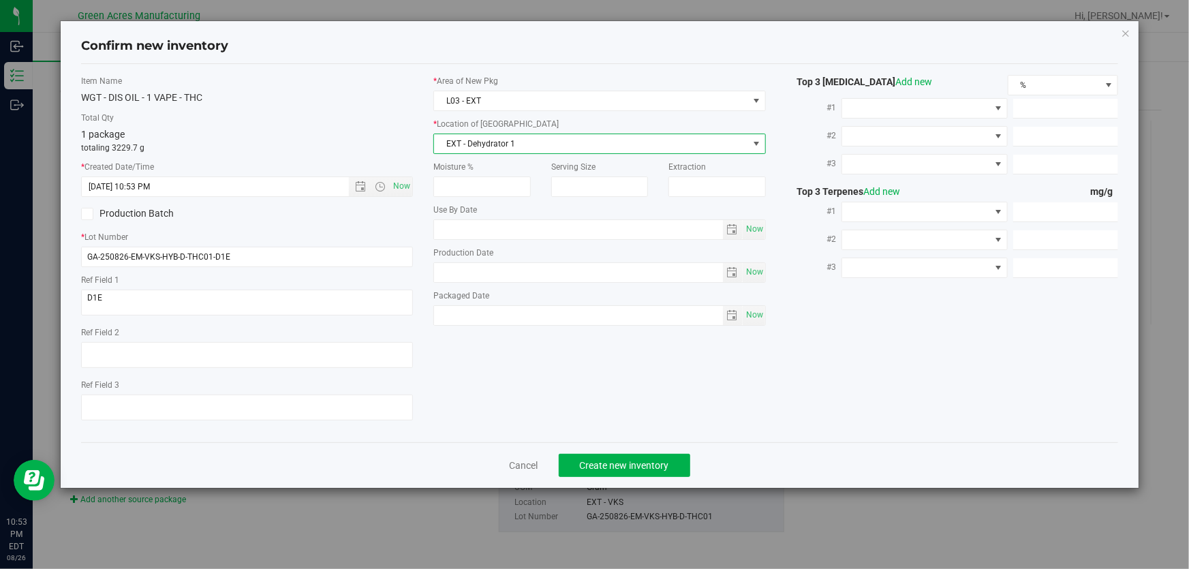
click at [523, 141] on span "EXT - Dehydrator 1" at bounding box center [590, 143] width 313 height 19
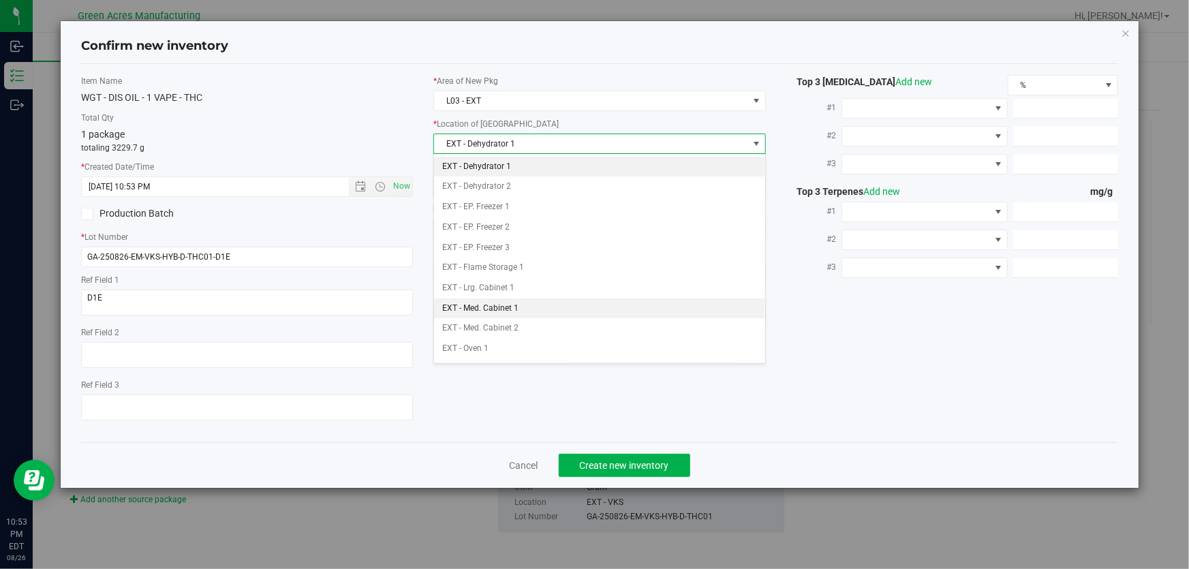
click at [538, 307] on li "EXT - Med. Cabinet 1" at bounding box center [599, 308] width 331 height 20
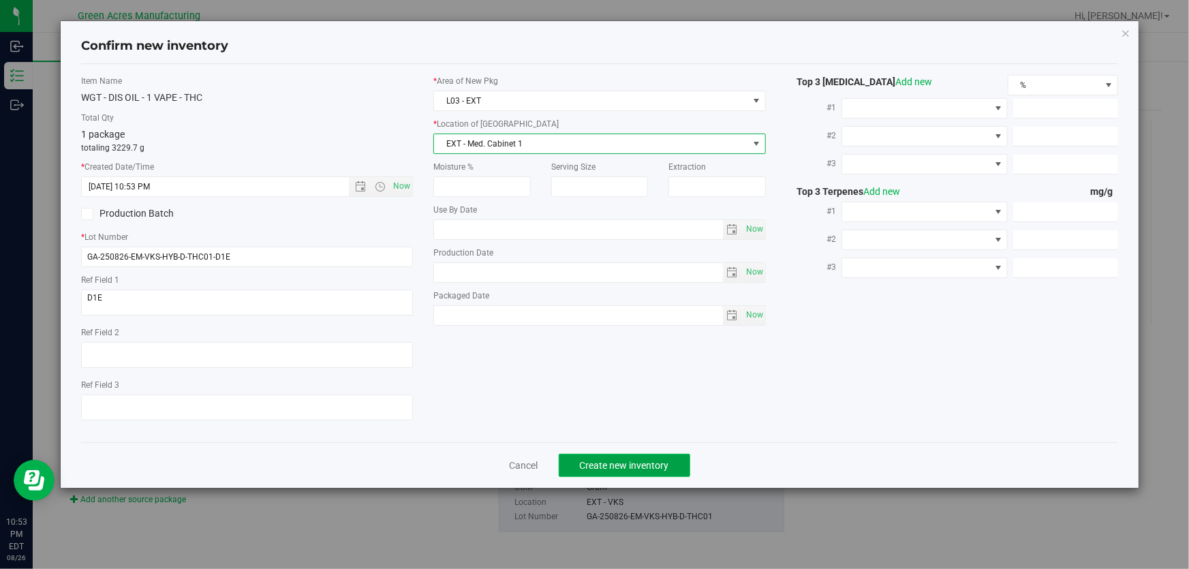
click at [589, 465] on span "Create new inventory" at bounding box center [624, 465] width 89 height 11
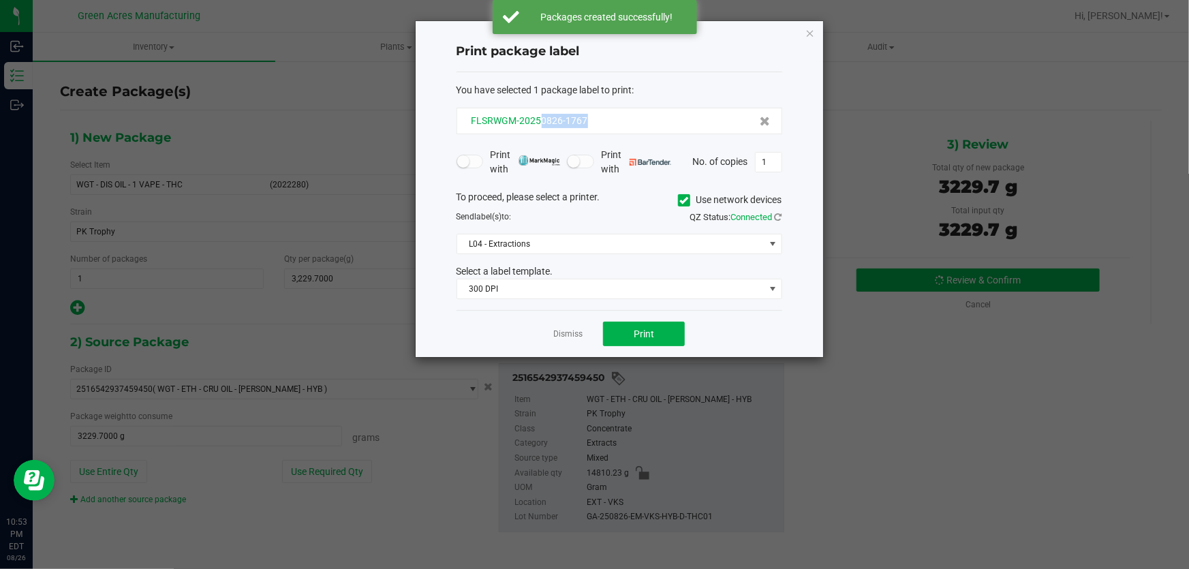
drag, startPoint x: 594, startPoint y: 117, endPoint x: 540, endPoint y: 126, distance: 54.6
click at [540, 126] on div "FLSRWGM-20250826-1767" at bounding box center [619, 121] width 303 height 14
copy span "0826-1767"
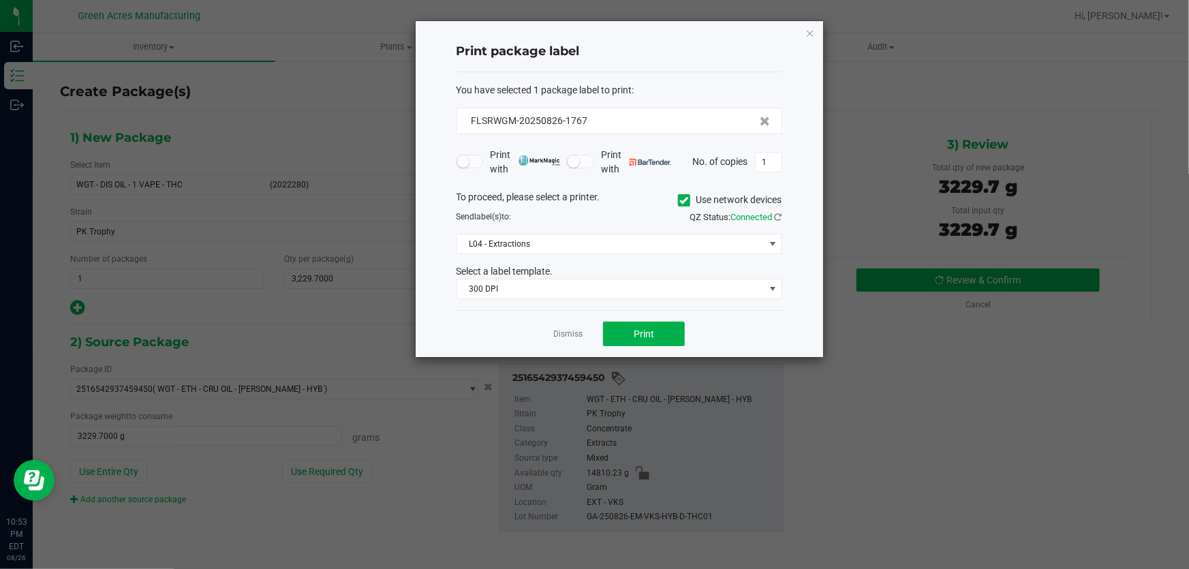
click at [808, 262] on div "Print package label You have selected 1 package label to print : FLSRWGM-202508…" at bounding box center [620, 189] width 408 height 336
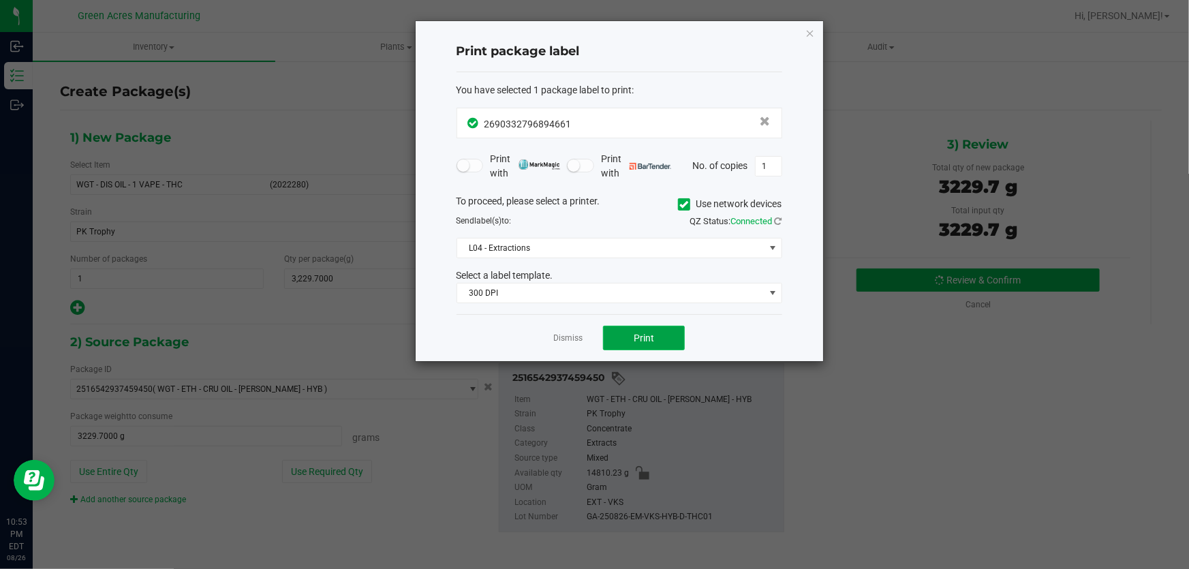
click at [626, 339] on button "Print" at bounding box center [644, 338] width 82 height 25
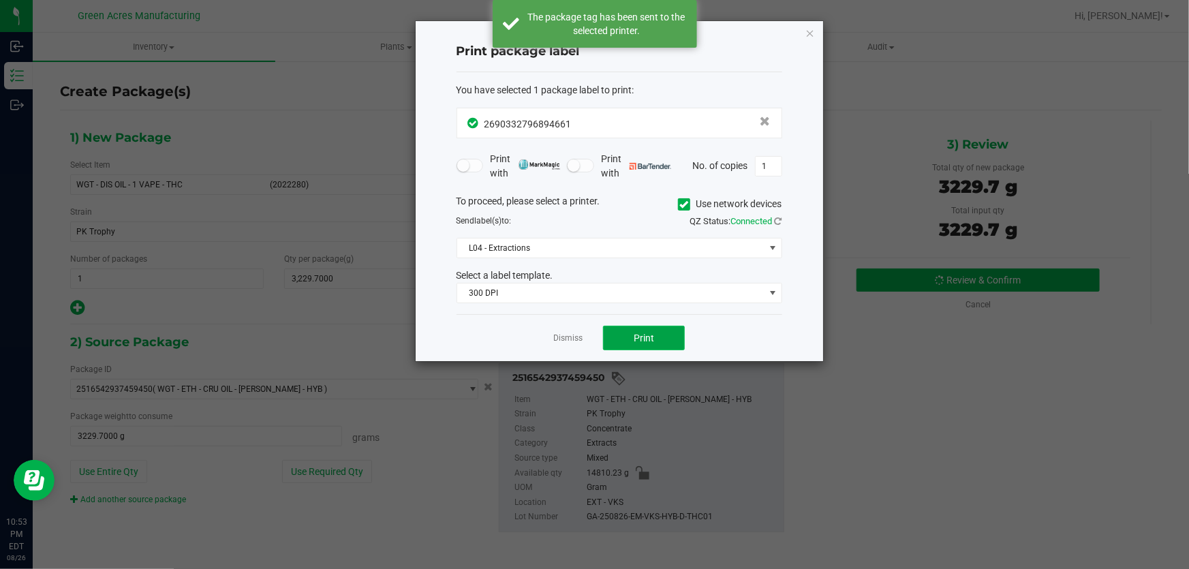
click at [624, 338] on button "Print" at bounding box center [644, 338] width 82 height 25
click at [559, 340] on link "Dismiss" at bounding box center [567, 339] width 29 height 12
